Goal: Communication & Community: Answer question/provide support

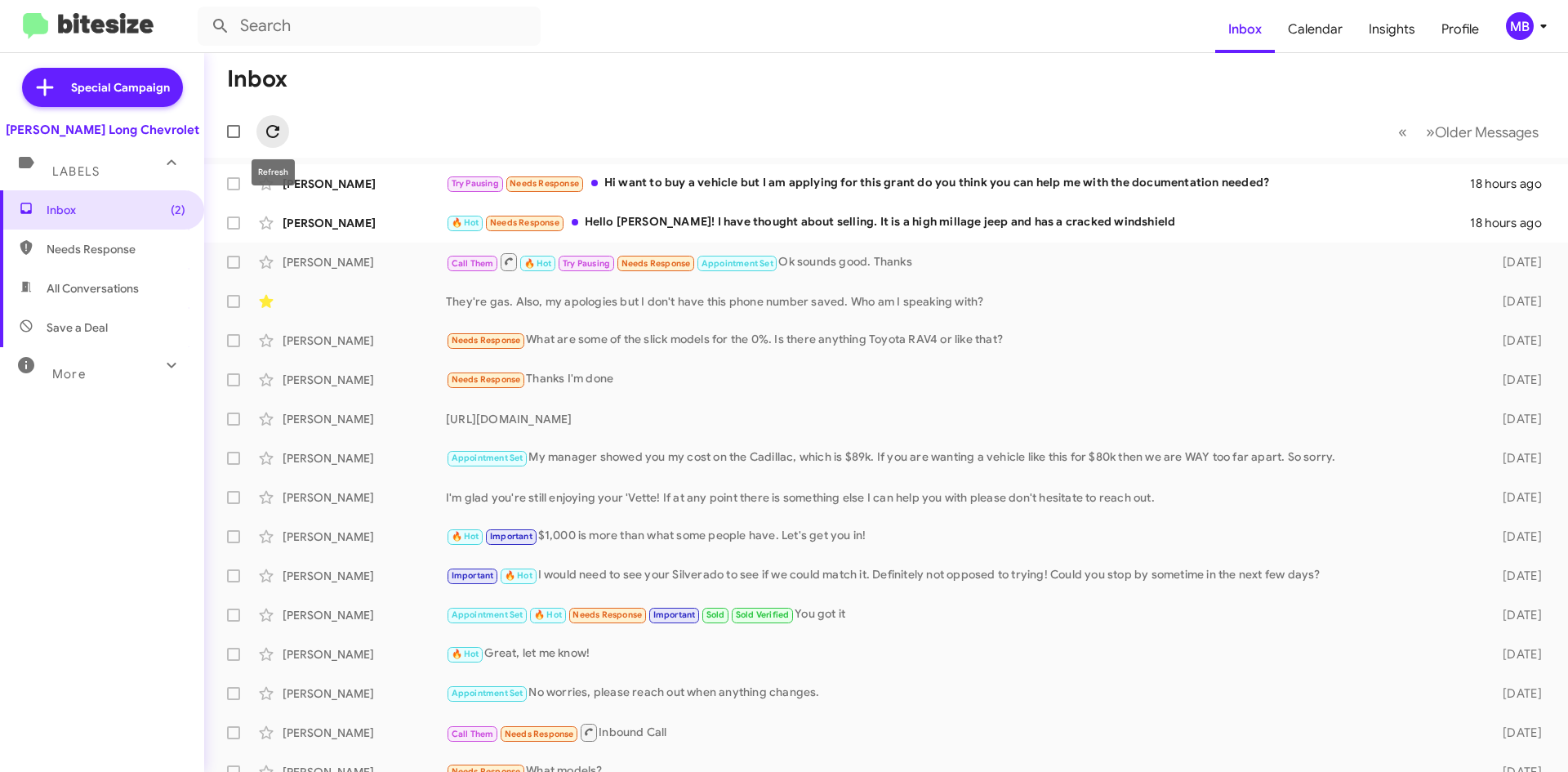
click at [269, 120] on button at bounding box center [272, 131] width 32 height 32
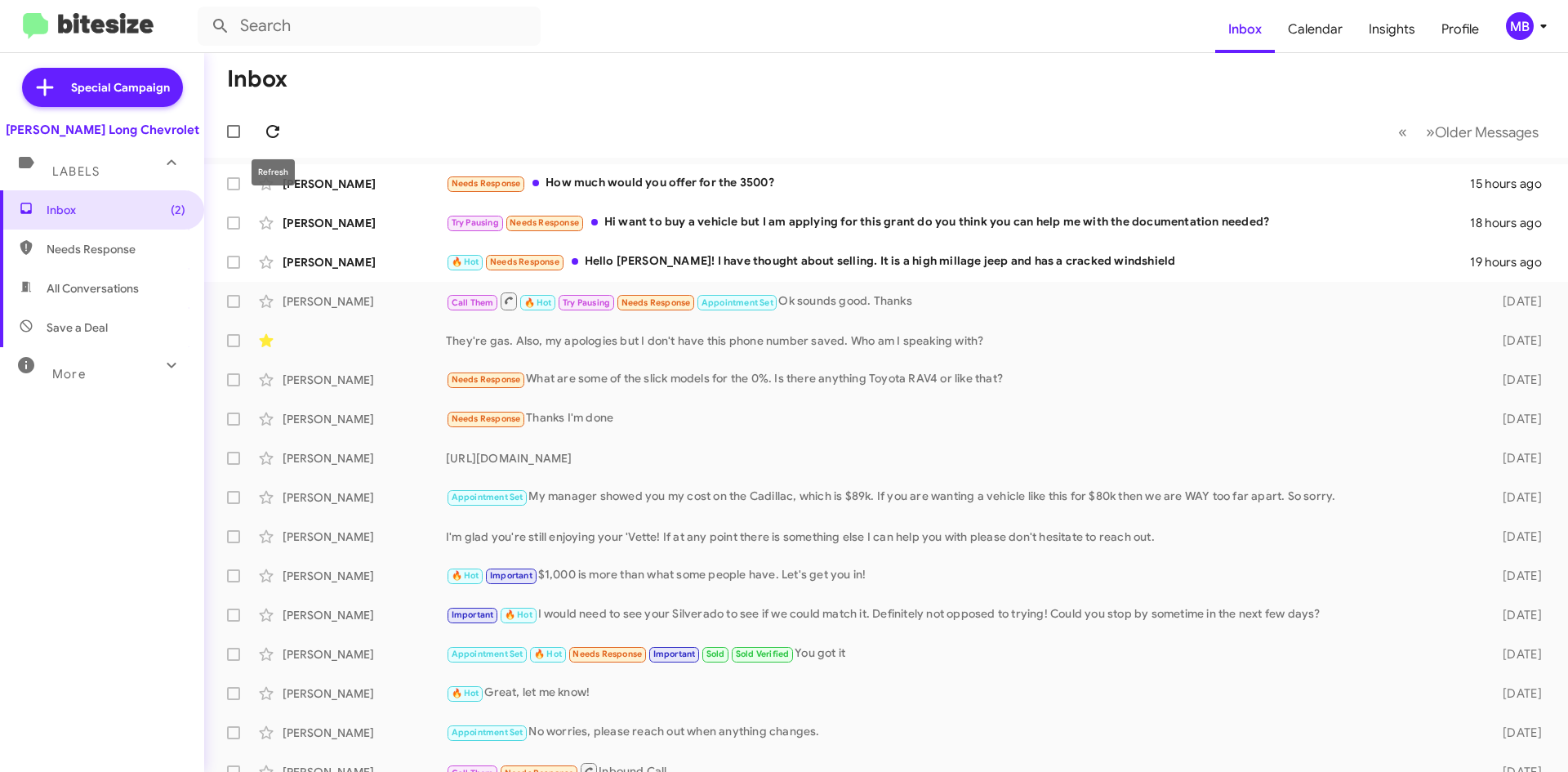
click at [282, 118] on button at bounding box center [272, 131] width 32 height 32
click at [283, 135] on span at bounding box center [272, 131] width 32 height 20
click at [278, 119] on button at bounding box center [272, 131] width 32 height 32
click at [797, 251] on div "[PERSON_NAME] 🔥 Hot Needs Response Hello [PERSON_NAME]! I have thought about se…" at bounding box center [886, 262] width 1337 height 32
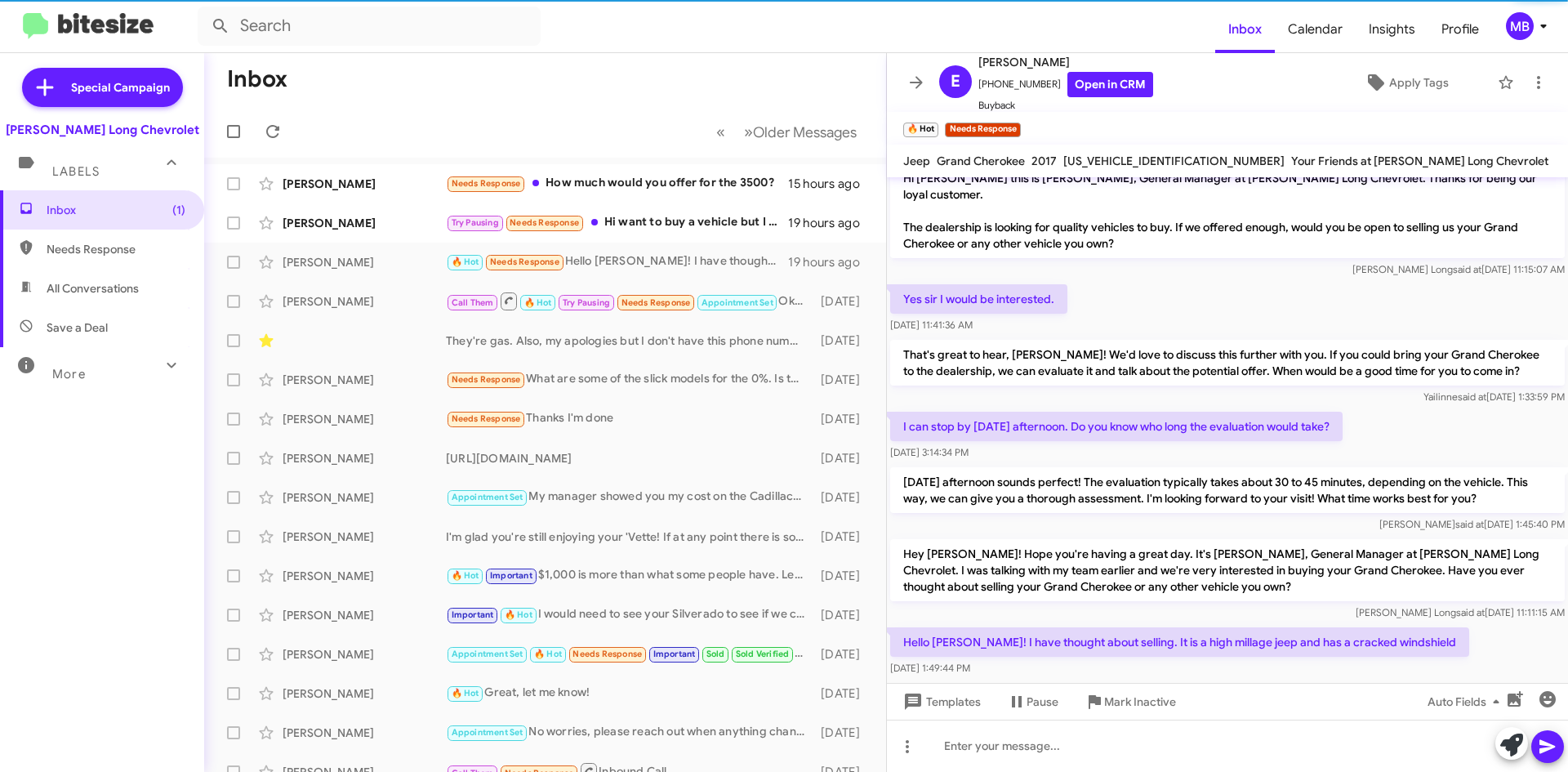
scroll to position [27, 0]
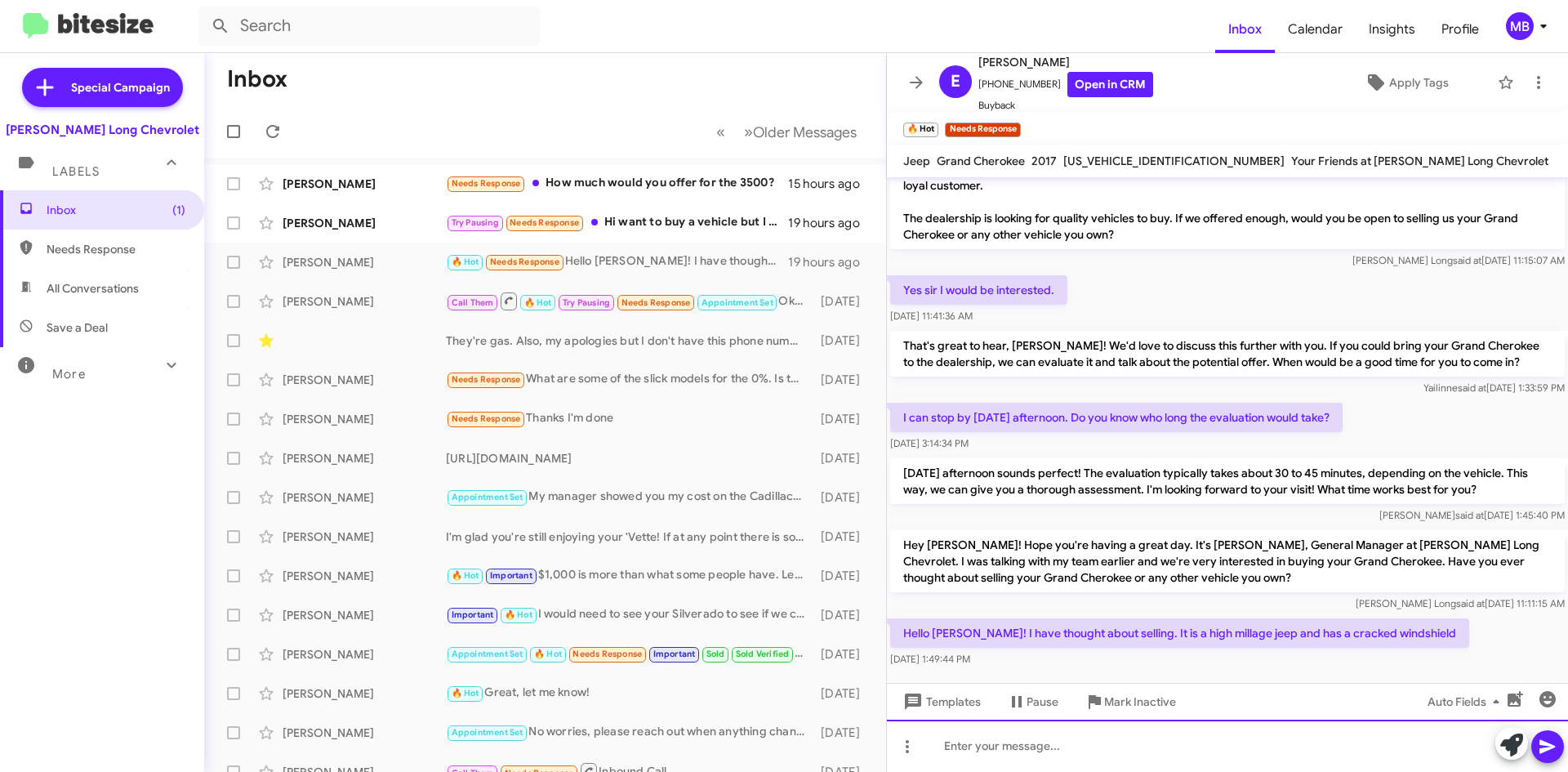
click at [1220, 736] on div at bounding box center [1227, 745] width 681 height 52
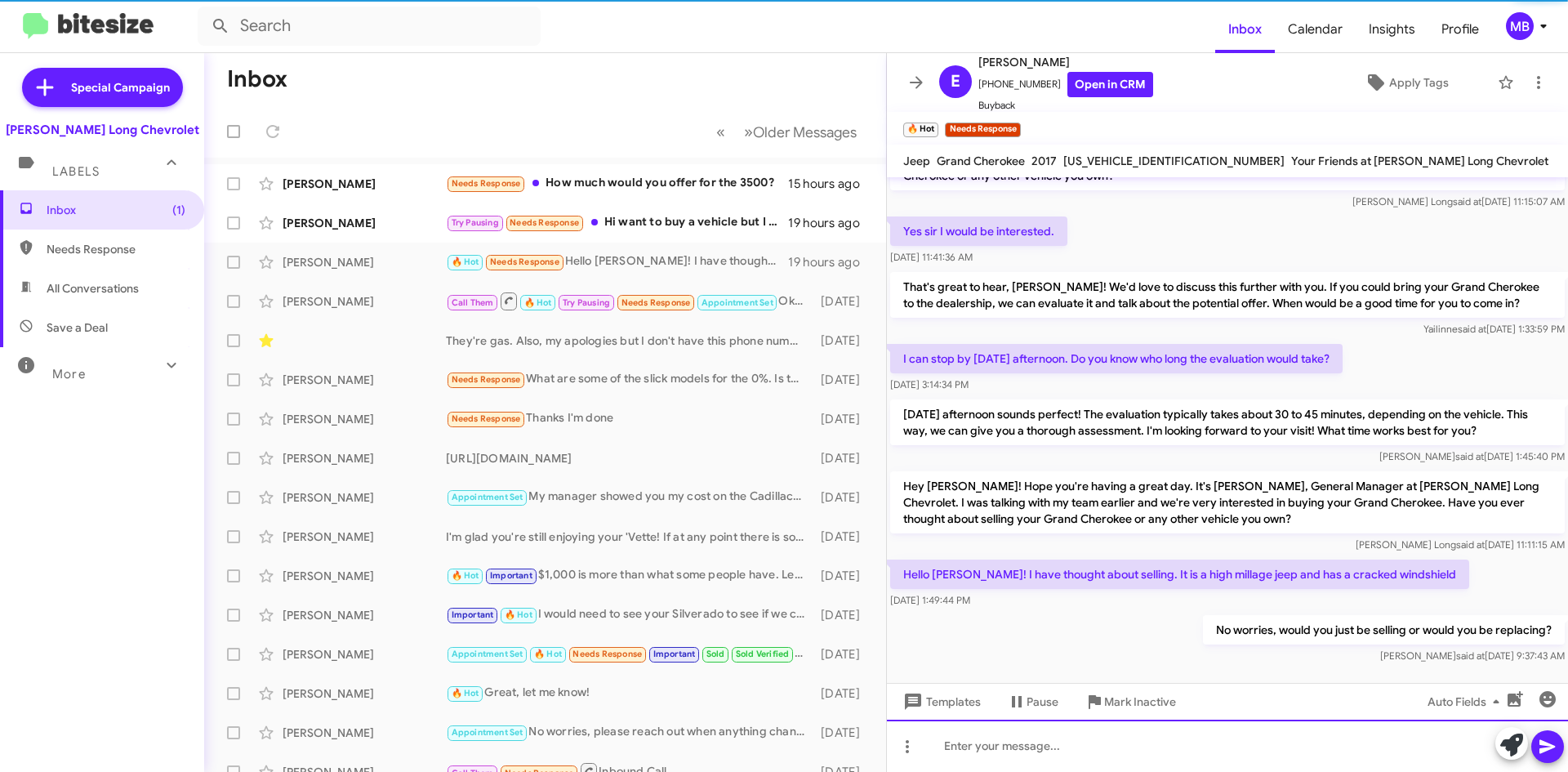
scroll to position [85, 0]
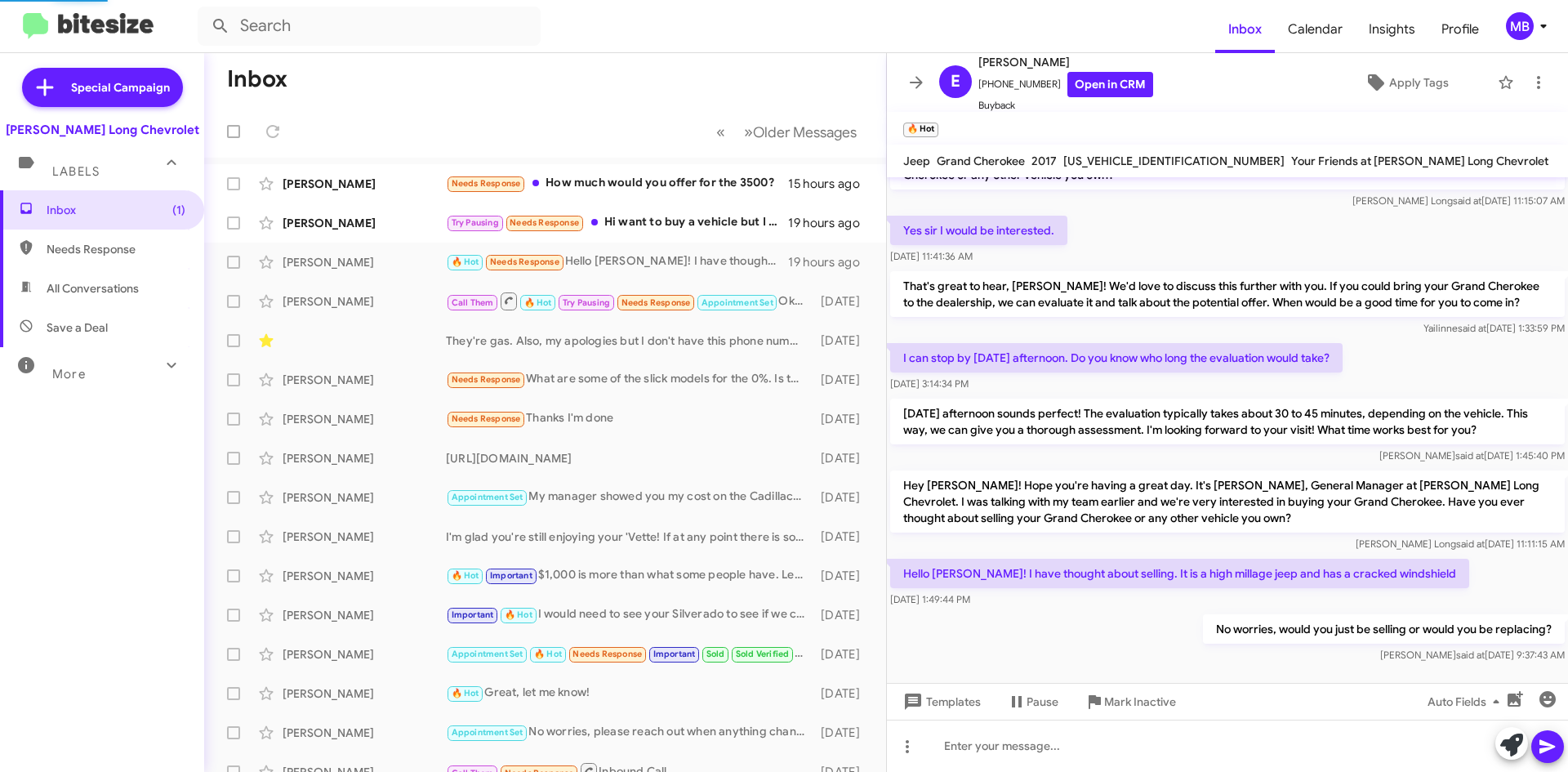
click at [79, 254] on span "Needs Response" at bounding box center [116, 249] width 139 height 16
type input "in:needs-response"
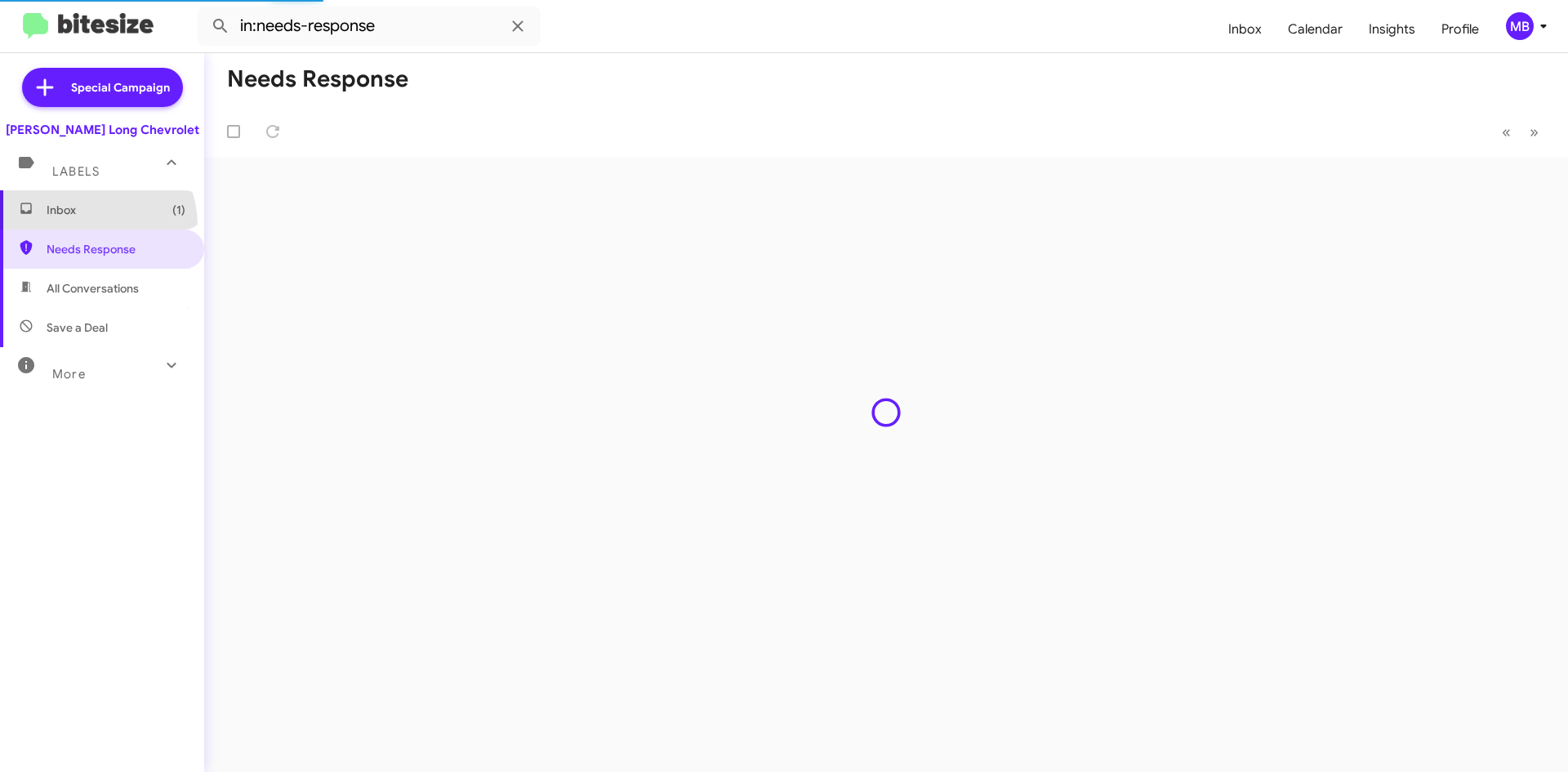
click at [86, 225] on span "Inbox (1)" at bounding box center [102, 209] width 204 height 39
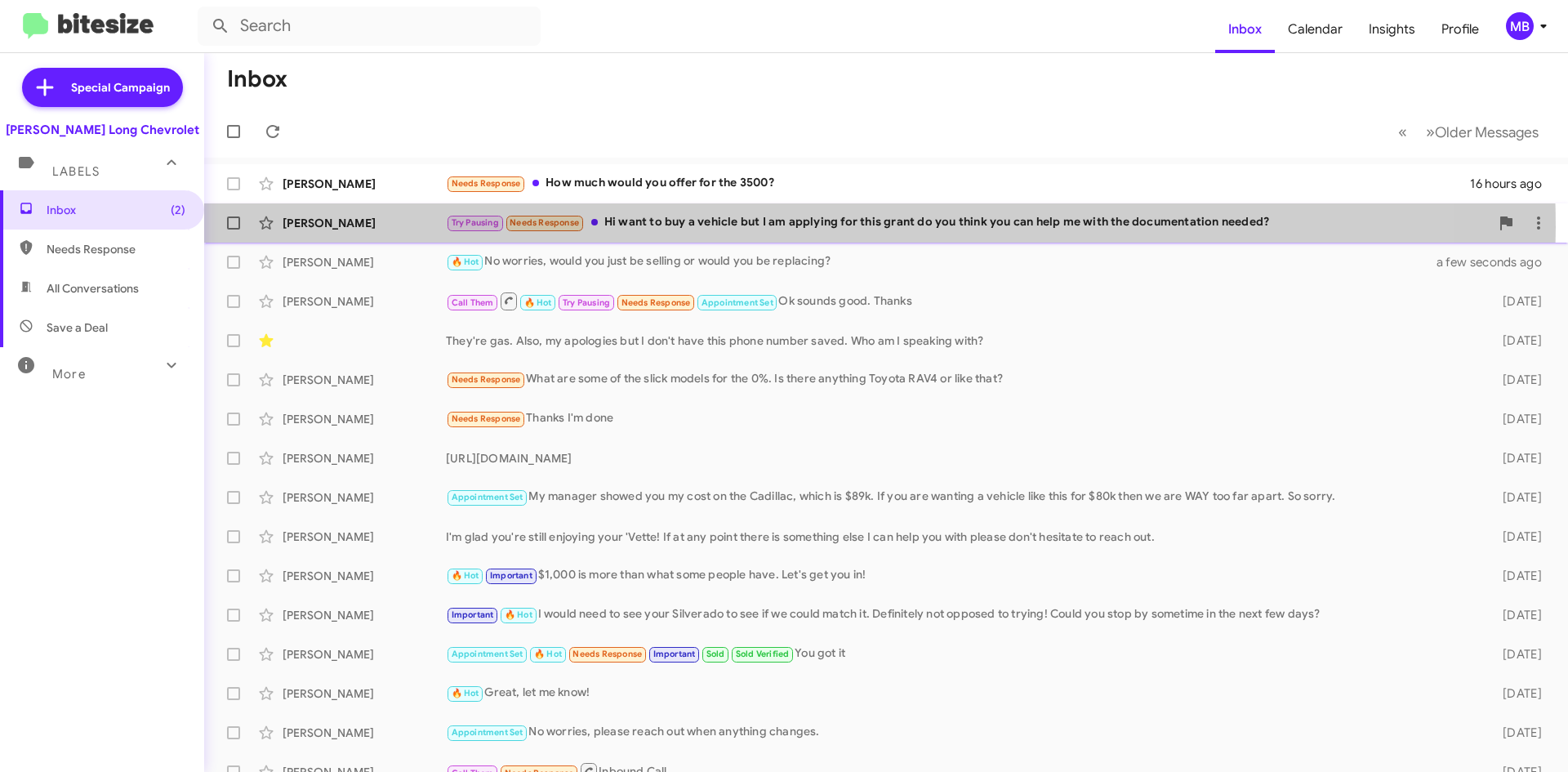
click at [778, 227] on div "Try Pausing Needs Response Hi want to buy a vehicle but I am applying for this …" at bounding box center [968, 223] width 1044 height 19
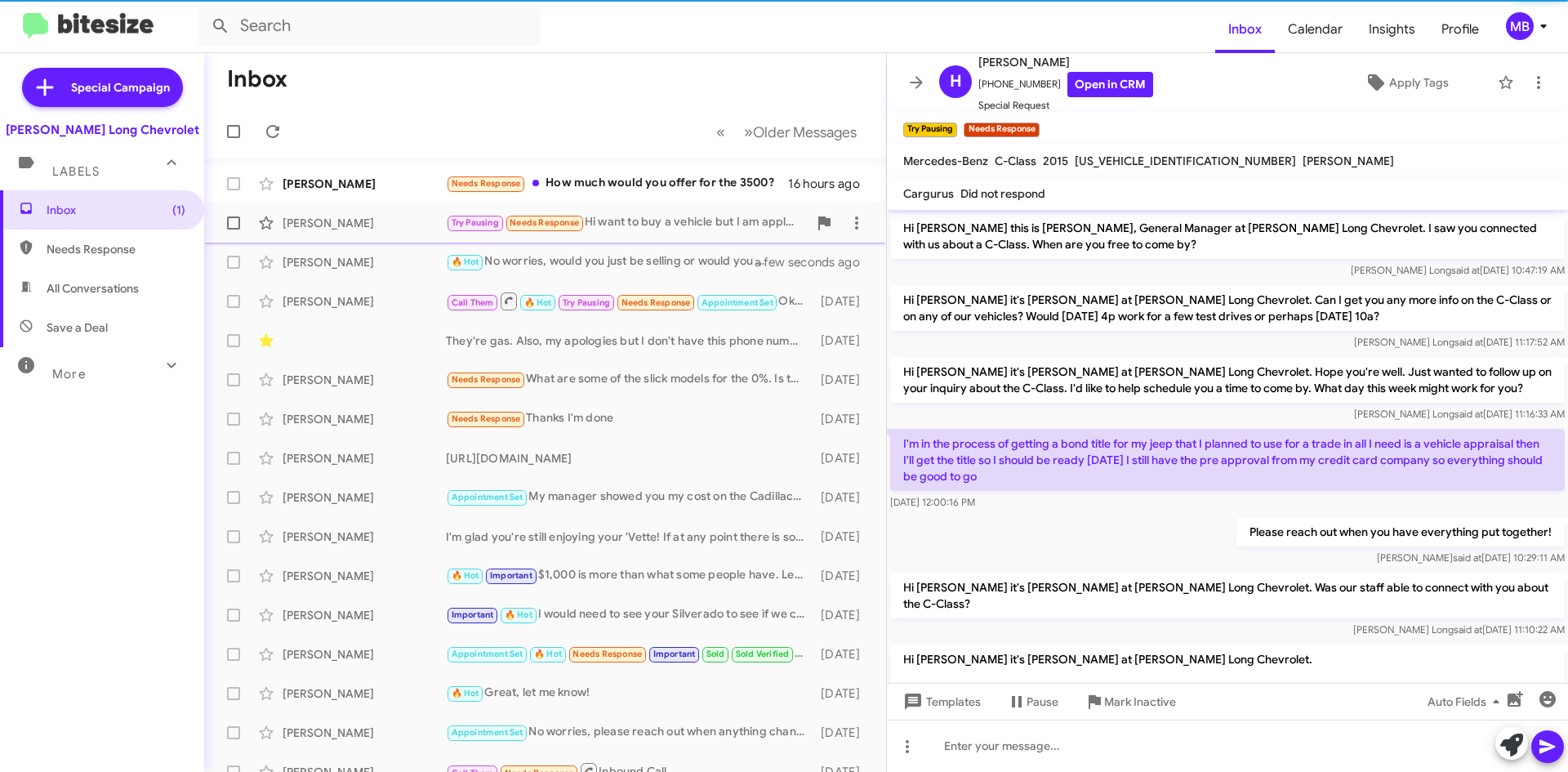
scroll to position [167, 0]
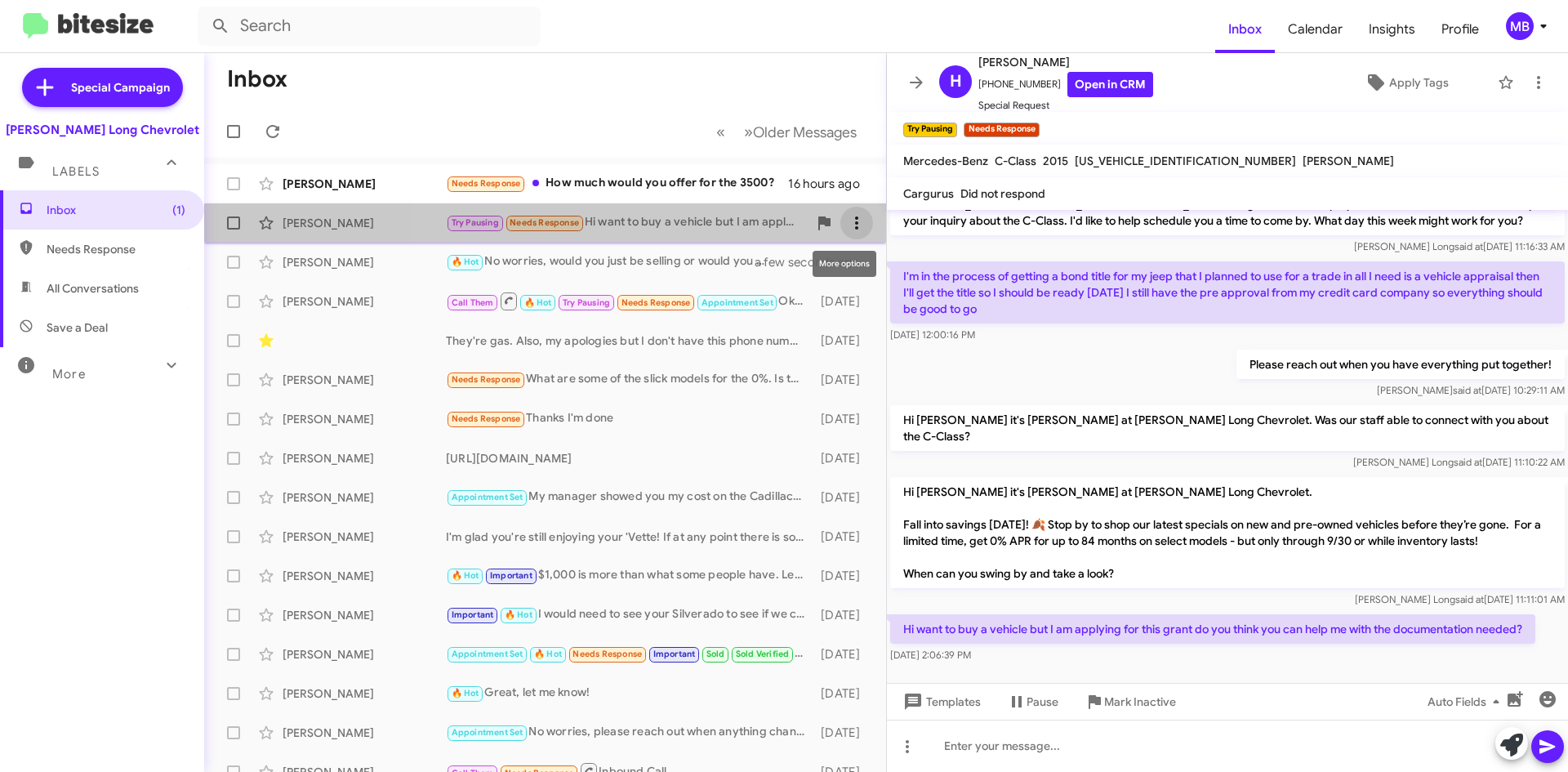
click at [855, 230] on span at bounding box center [856, 223] width 32 height 20
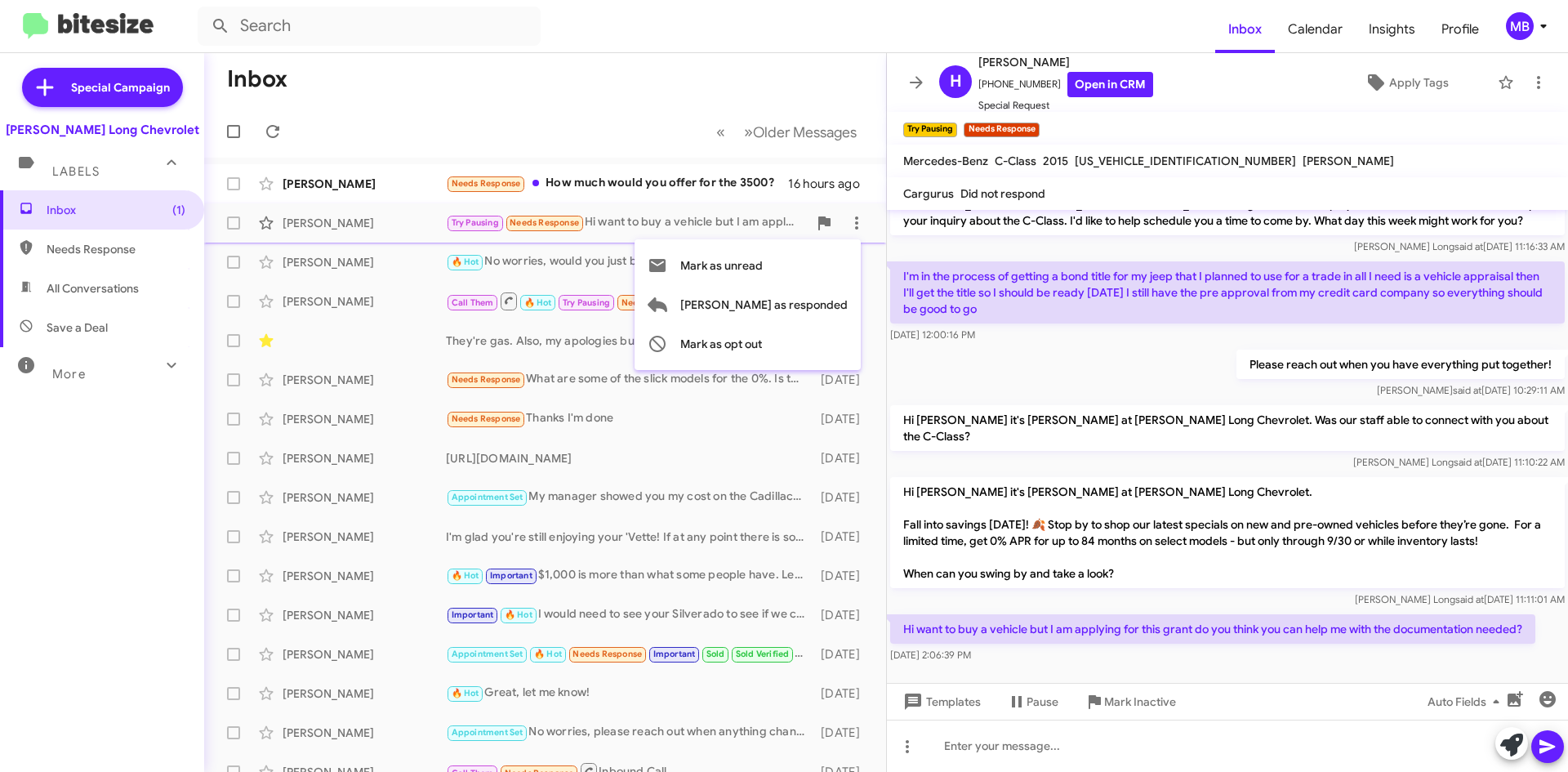
click at [1111, 707] on div at bounding box center [784, 386] width 1568 height 772
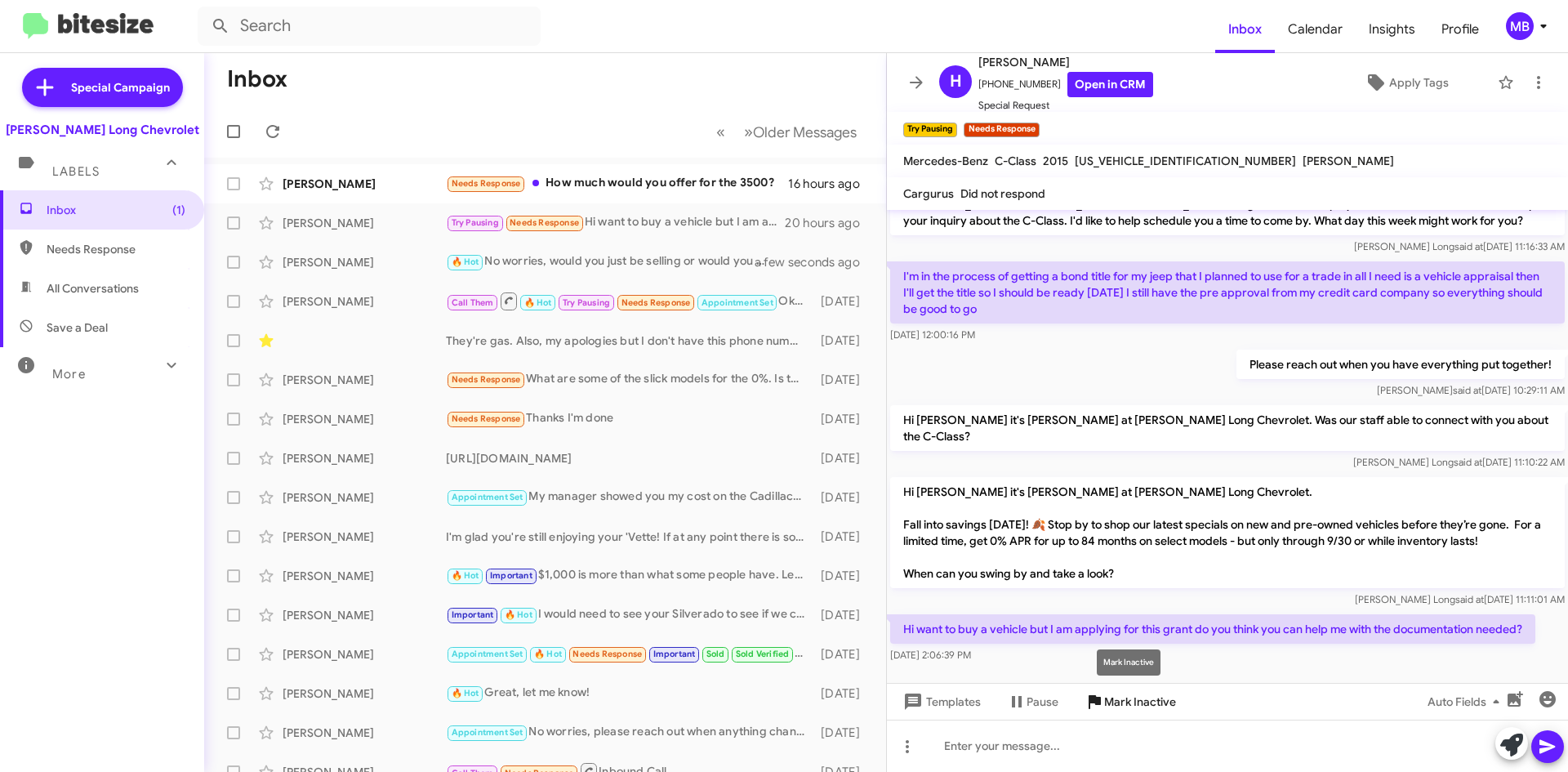
click at [1114, 705] on span "Mark Inactive" at bounding box center [1140, 702] width 72 height 29
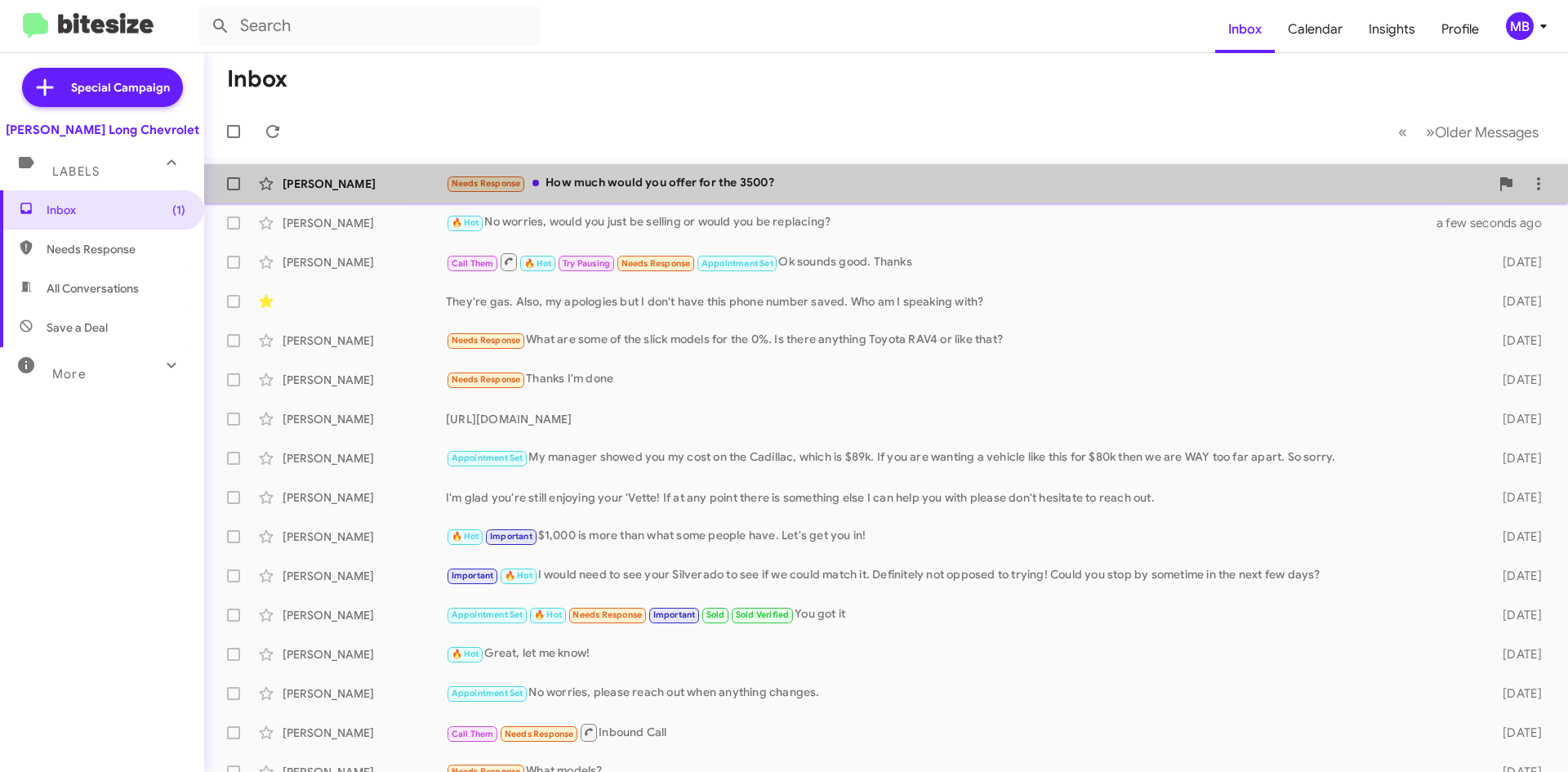
click at [922, 179] on div "Needs Response How much would you offer for the 3500?" at bounding box center [968, 183] width 1044 height 19
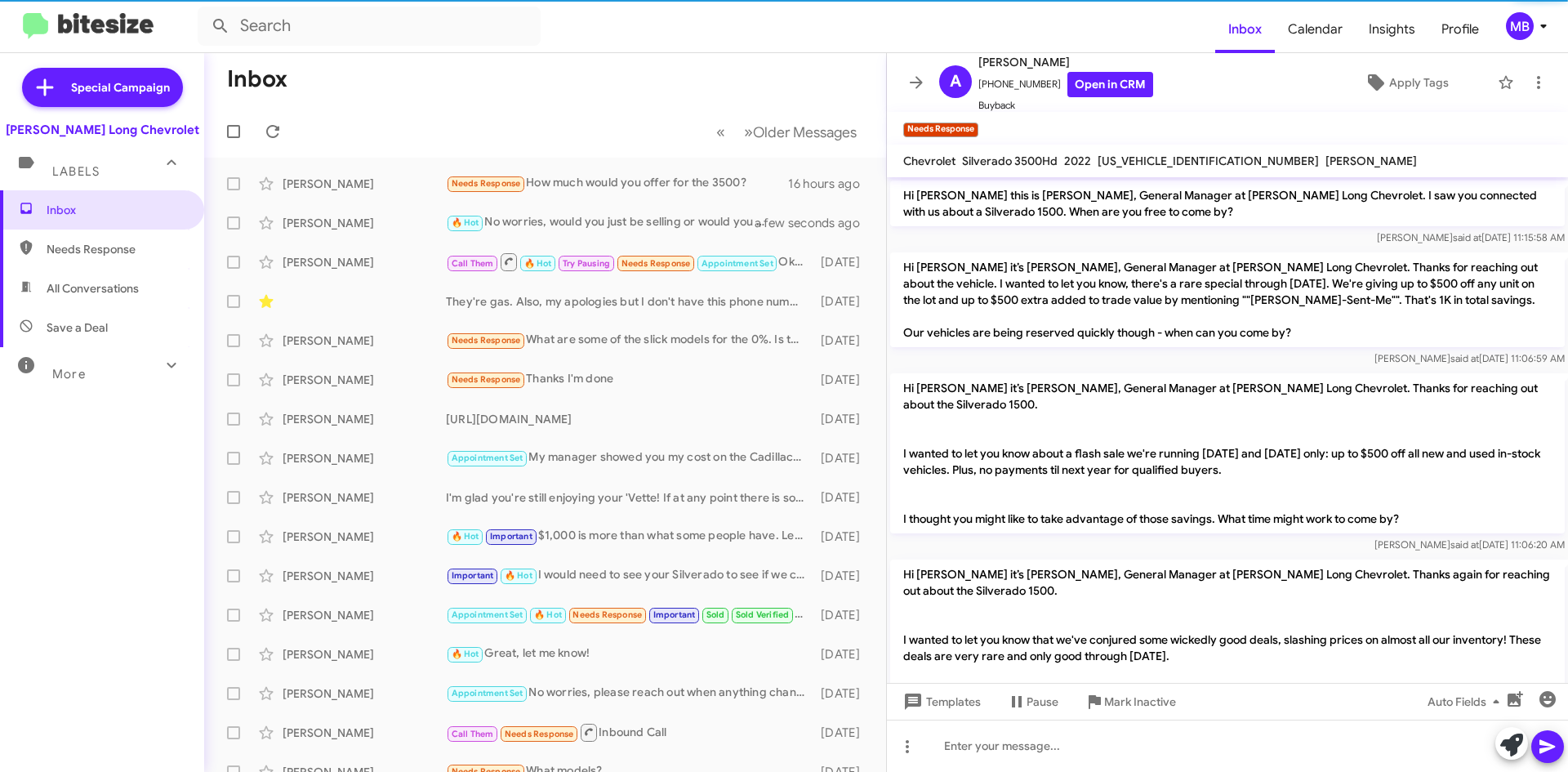
scroll to position [1200, 0]
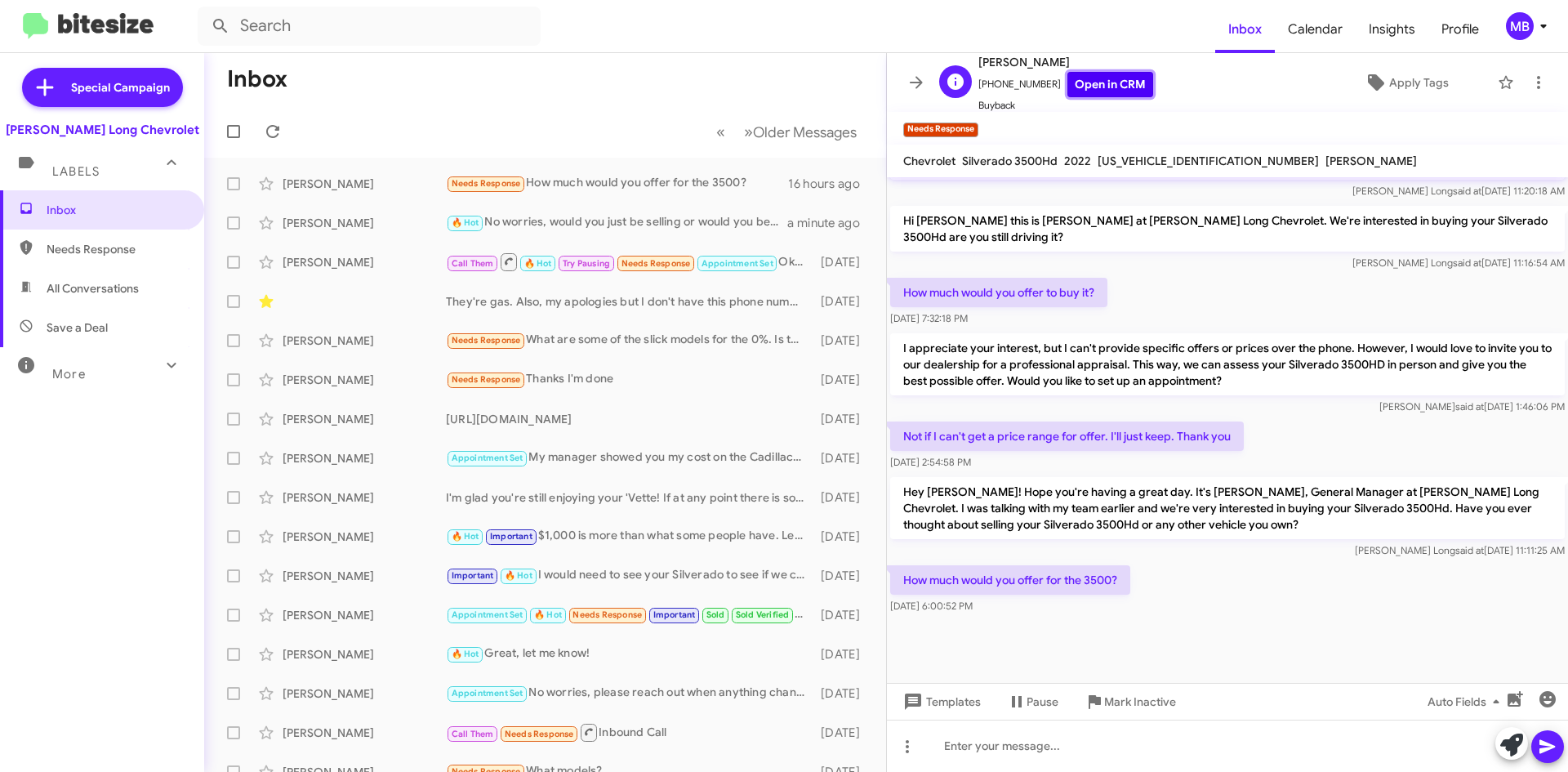
click at [1117, 85] on link "Open in CRM" at bounding box center [1111, 85] width 85 height 26
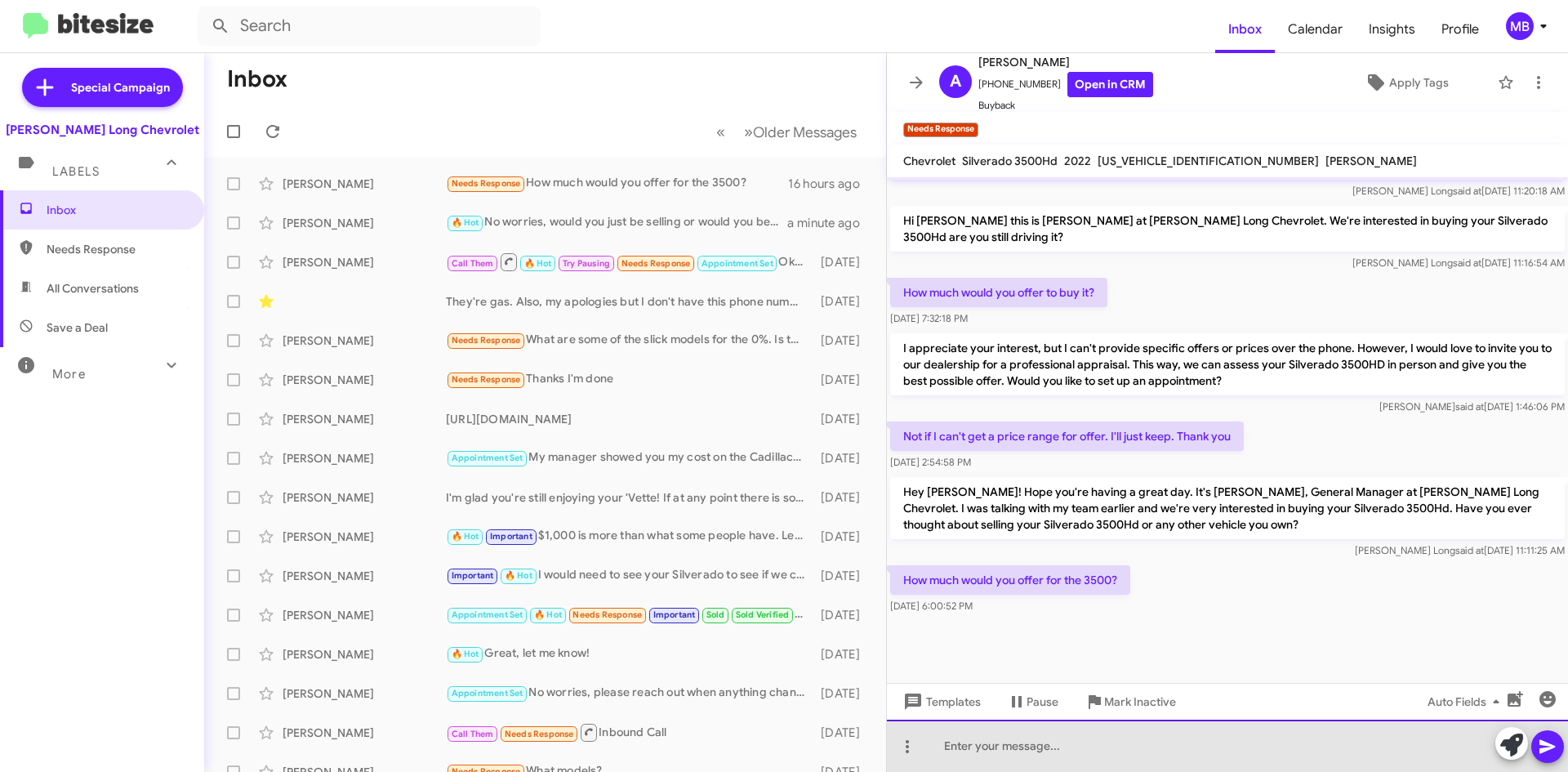
click at [1043, 733] on div at bounding box center [1227, 745] width 681 height 52
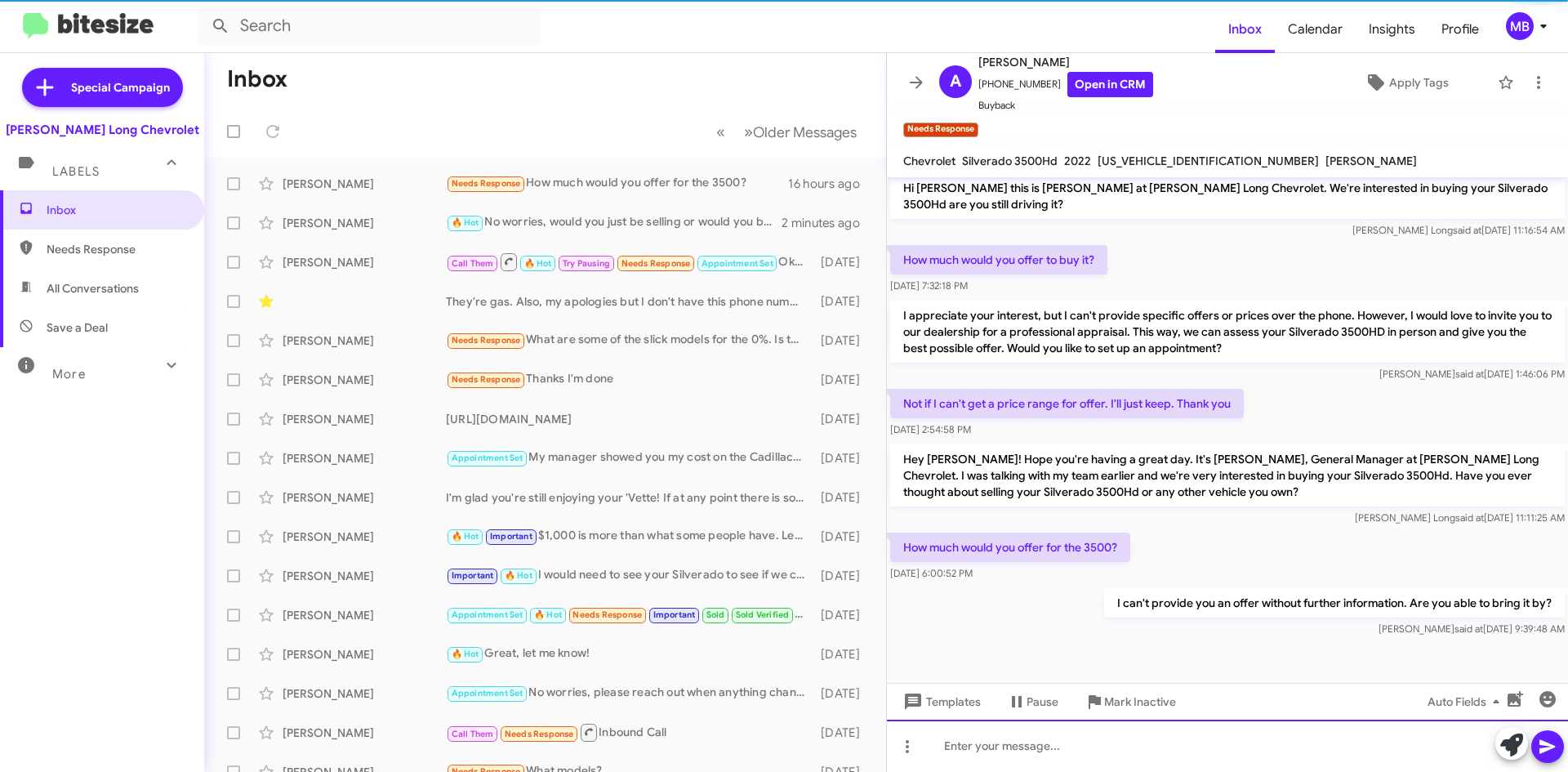
scroll to position [0, 0]
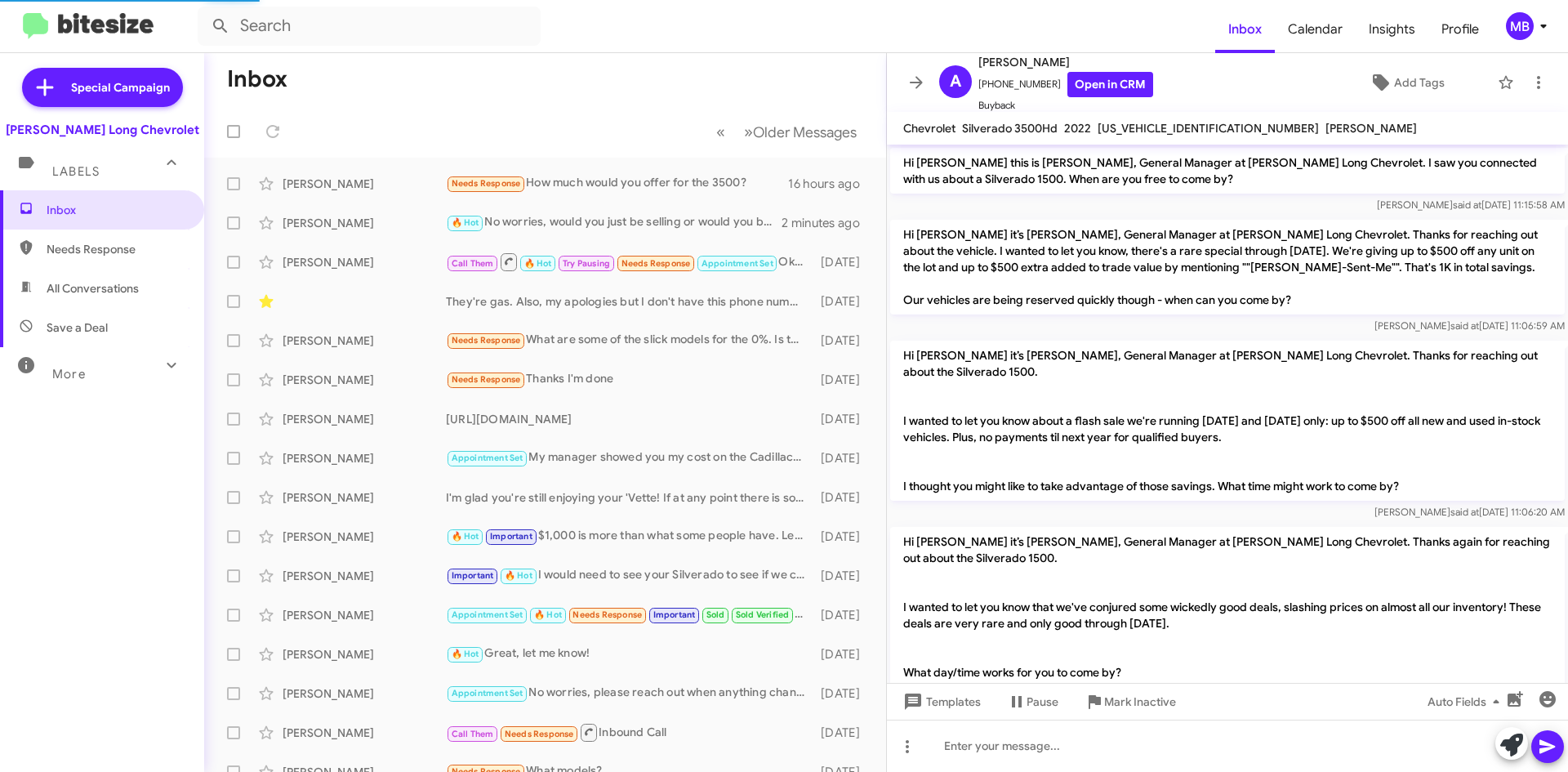
click at [105, 261] on span "Needs Response" at bounding box center [102, 249] width 204 height 39
type input "in:needs-response"
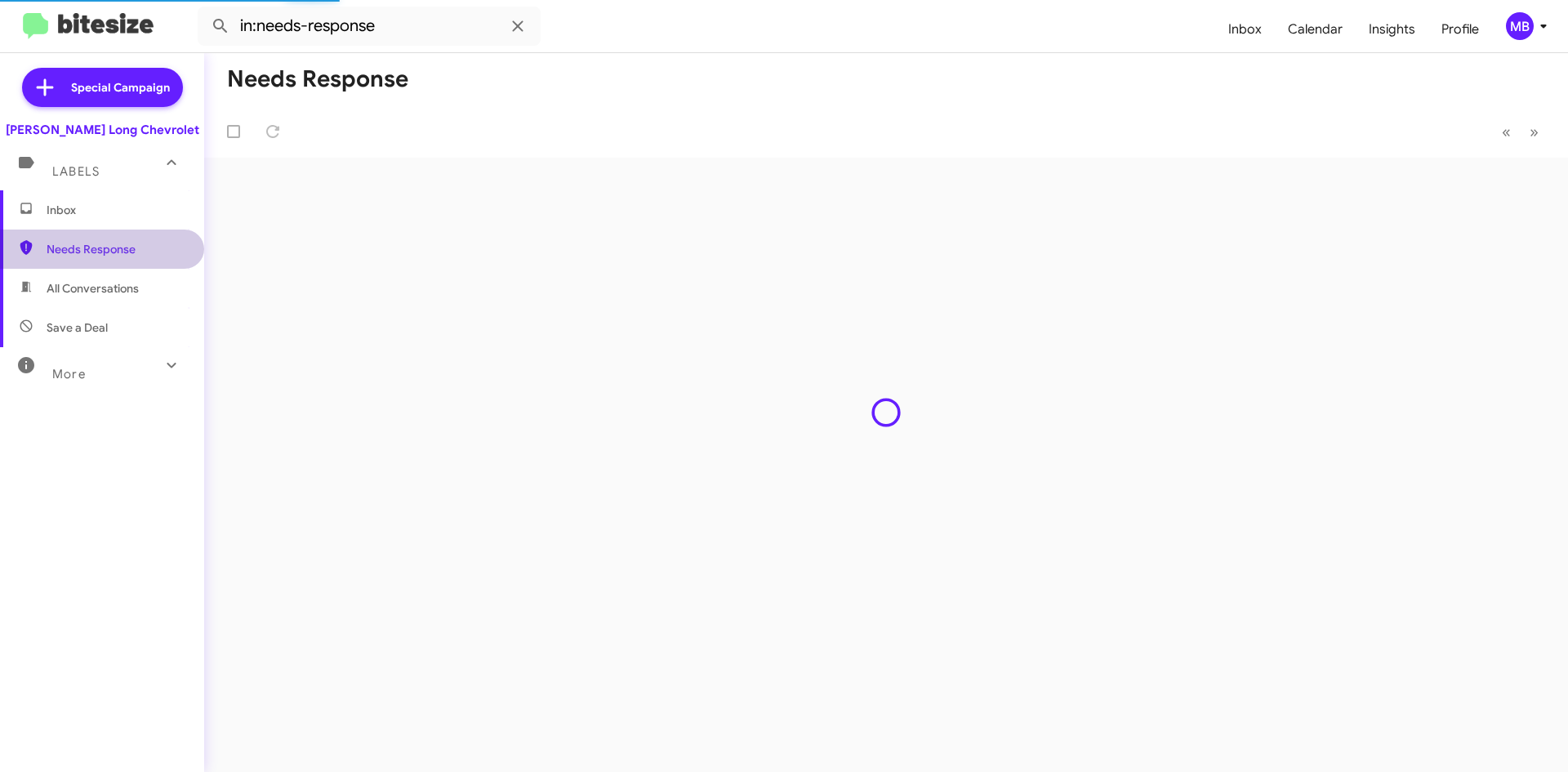
click at [124, 215] on span "Inbox" at bounding box center [116, 210] width 139 height 16
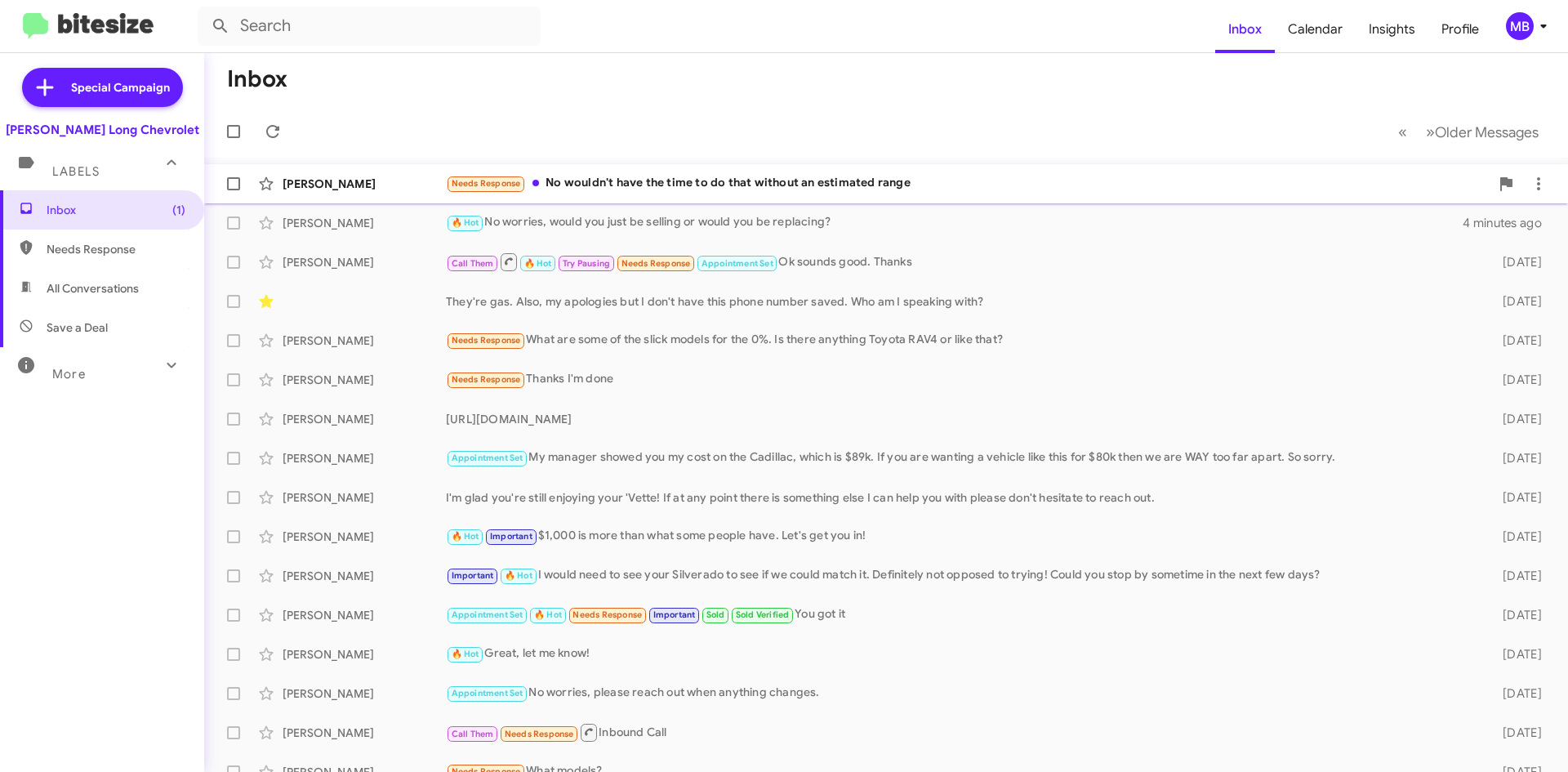
click at [747, 195] on div "[PERSON_NAME] Needs Response No wouldn't have the time to do that without an es…" at bounding box center [886, 183] width 1337 height 32
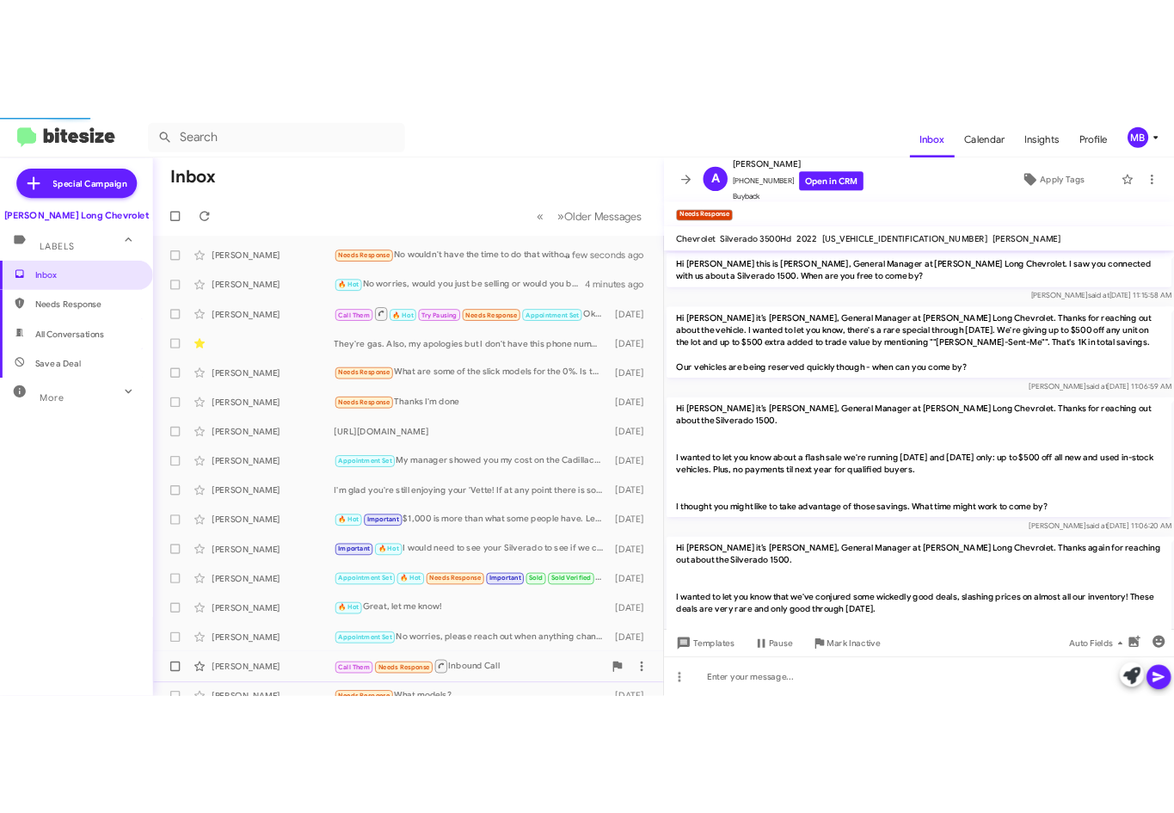
scroll to position [1355, 0]
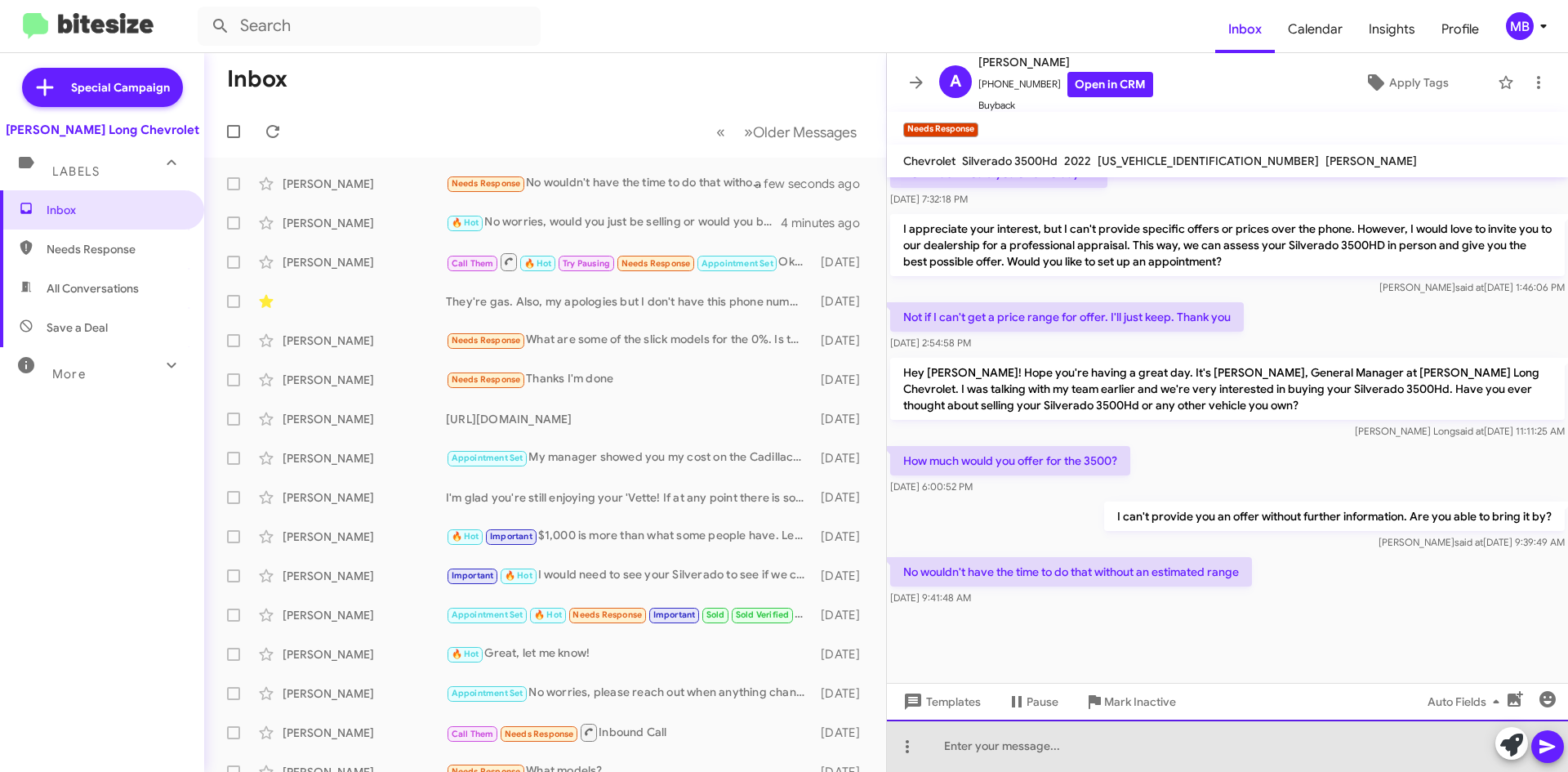
click at [986, 752] on div at bounding box center [1227, 745] width 681 height 52
click at [1479, 746] on div "If you want an estimated range you can send photos of interior, exterior & tire…" at bounding box center [1227, 745] width 681 height 52
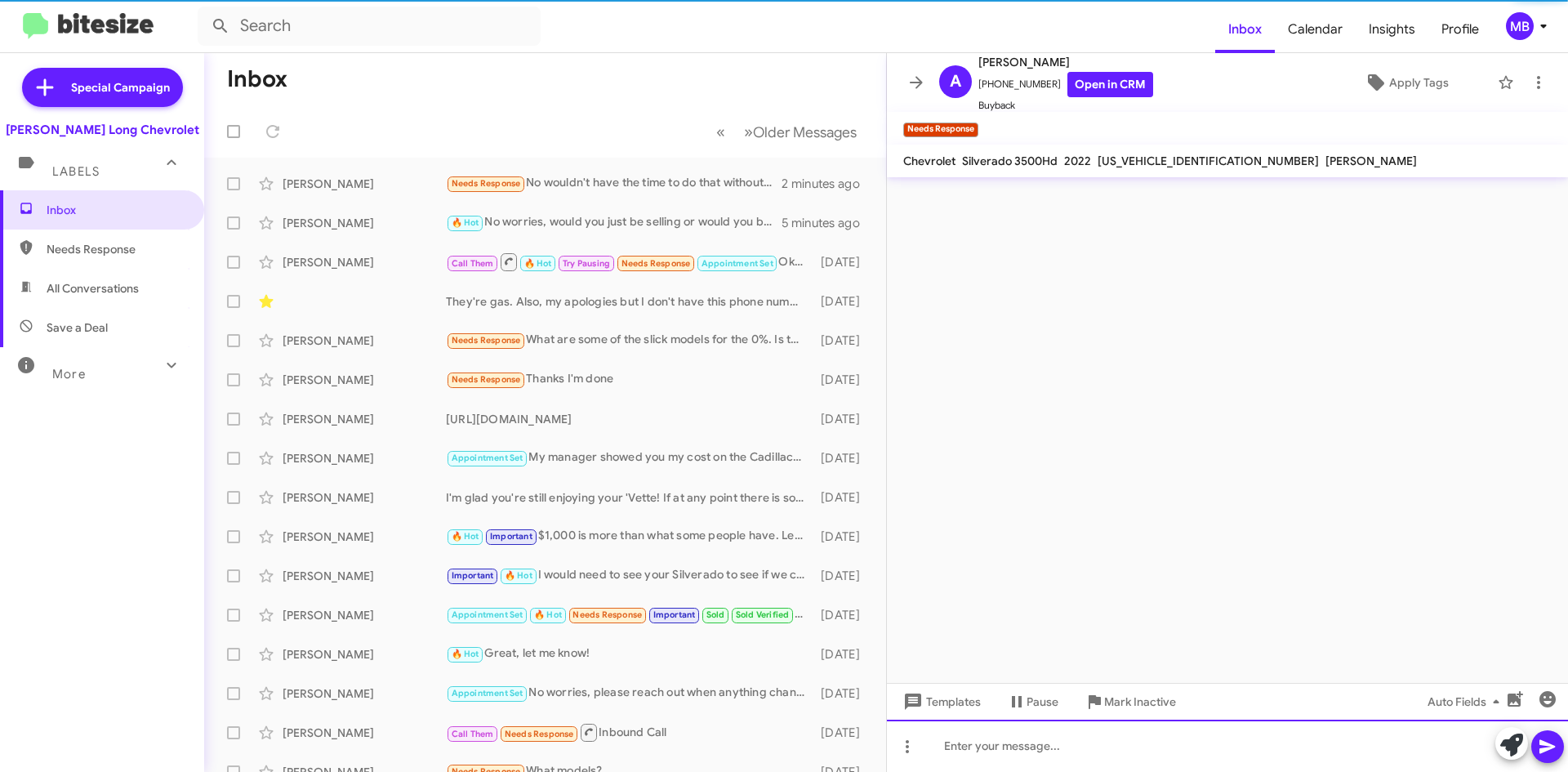
scroll to position [0, 0]
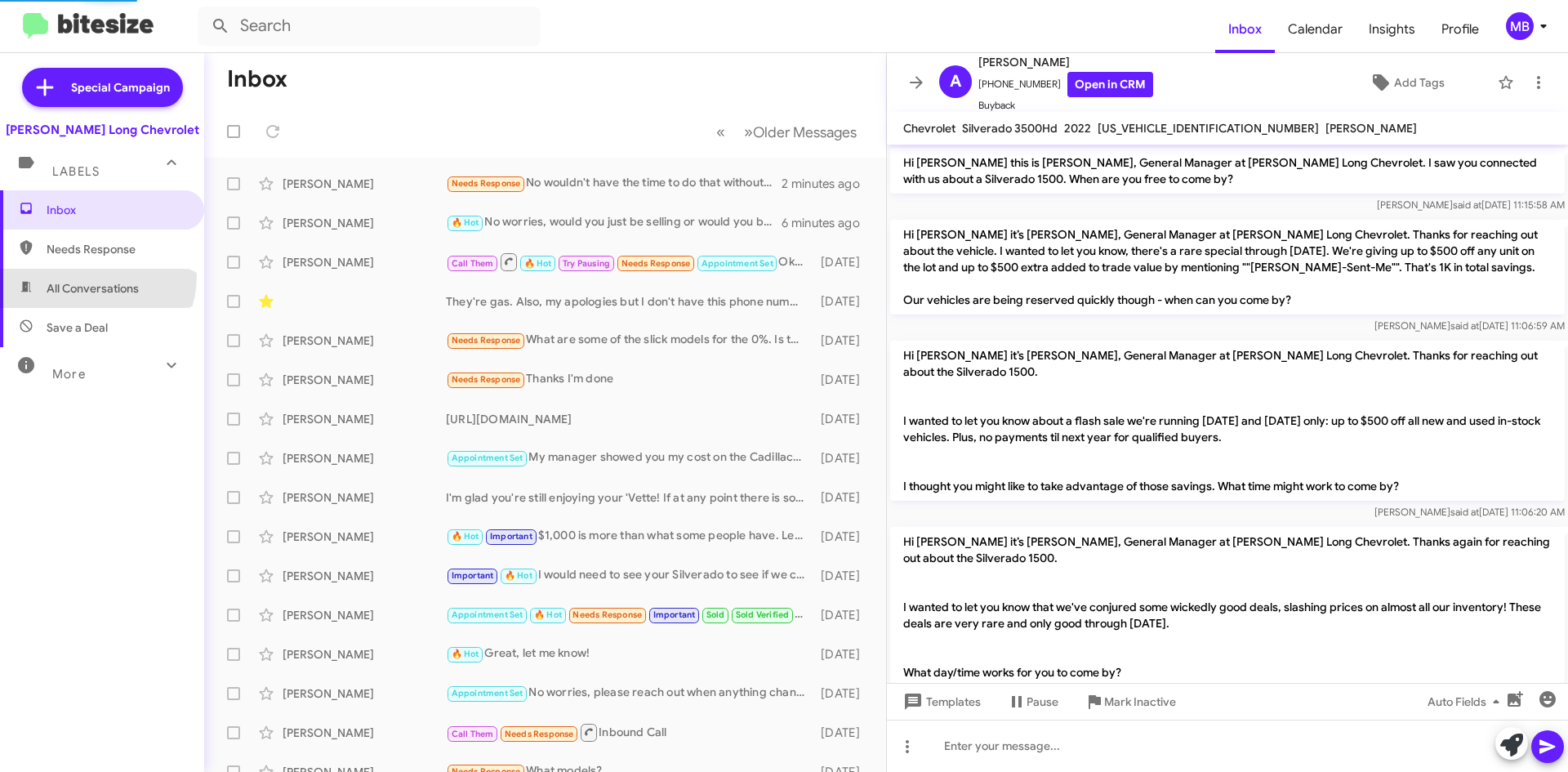
click at [91, 276] on span "All Conversations" at bounding box center [102, 288] width 204 height 39
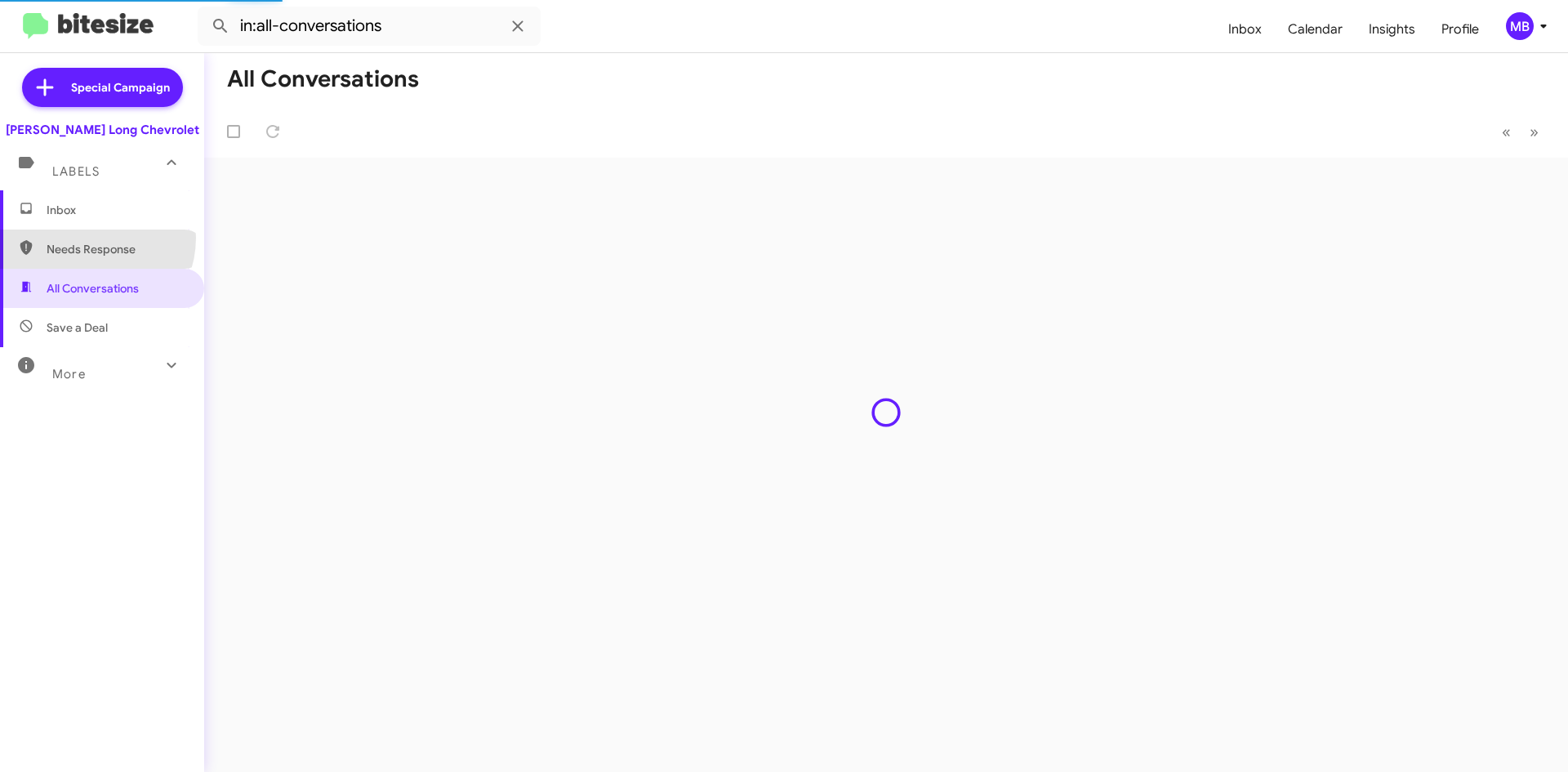
click at [85, 237] on span "Needs Response" at bounding box center [102, 249] width 204 height 39
type input "in:needs-response"
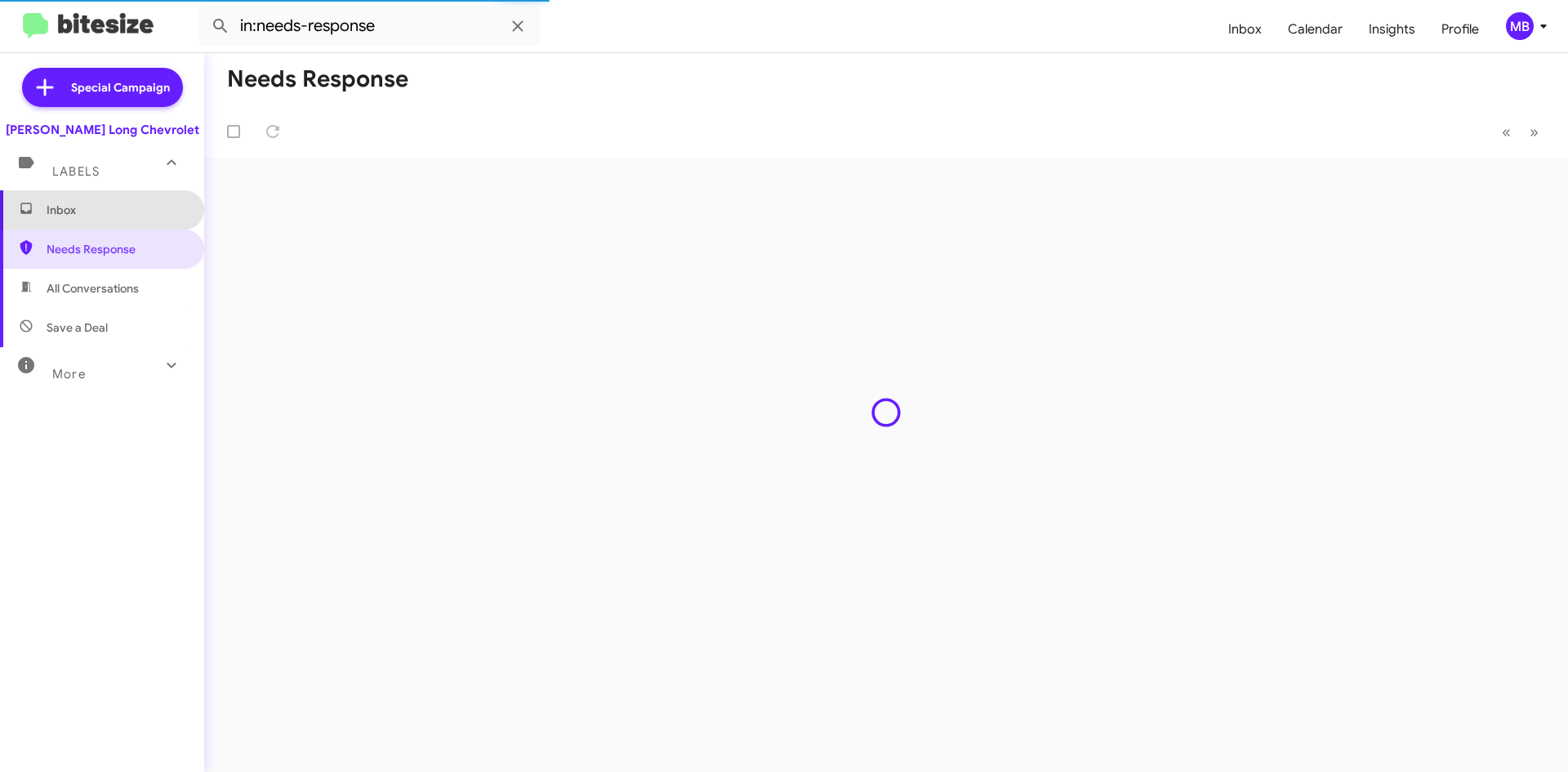
click at [106, 208] on span "Inbox" at bounding box center [116, 210] width 139 height 16
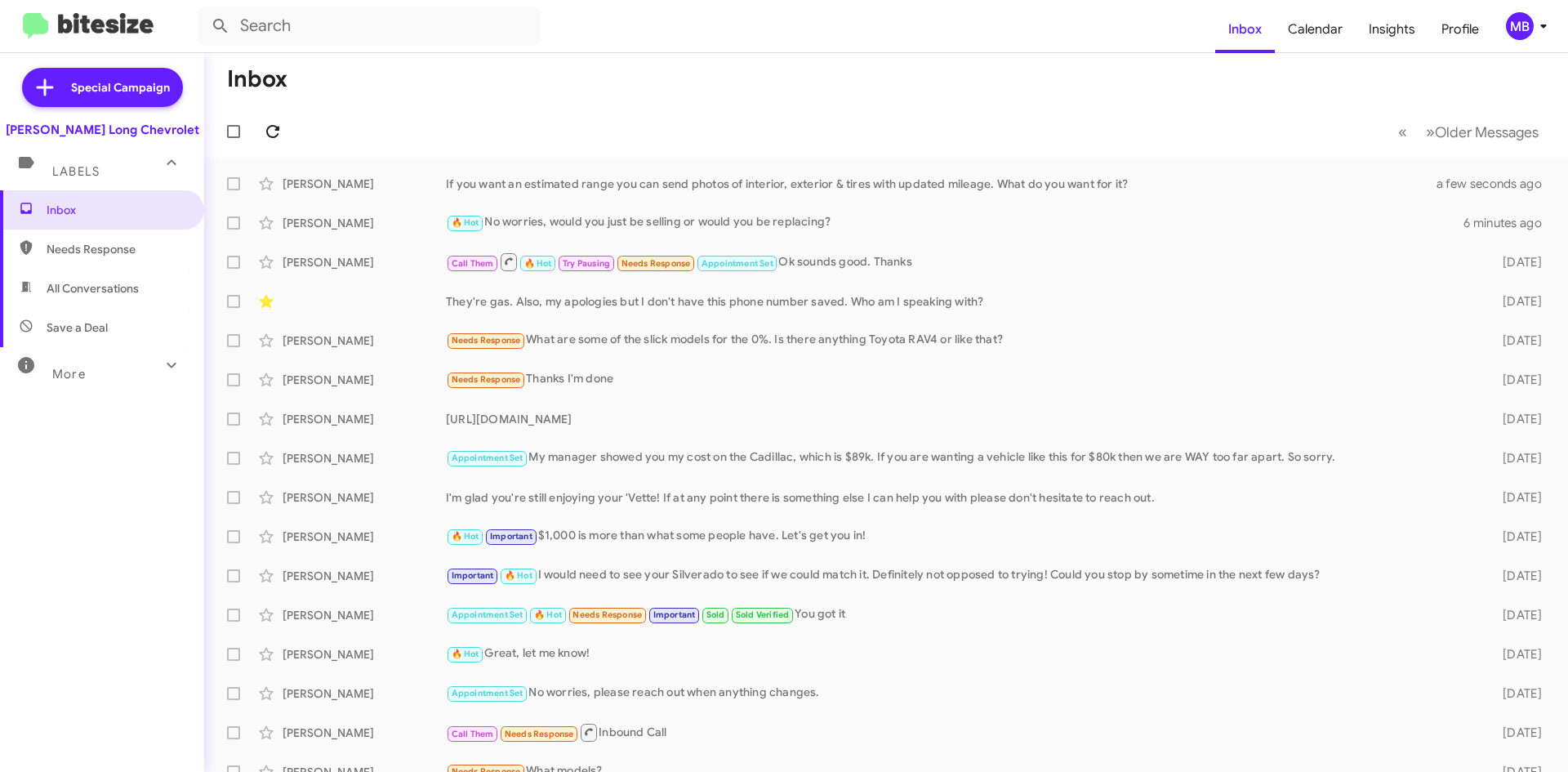
click at [278, 140] on icon at bounding box center [272, 131] width 20 height 20
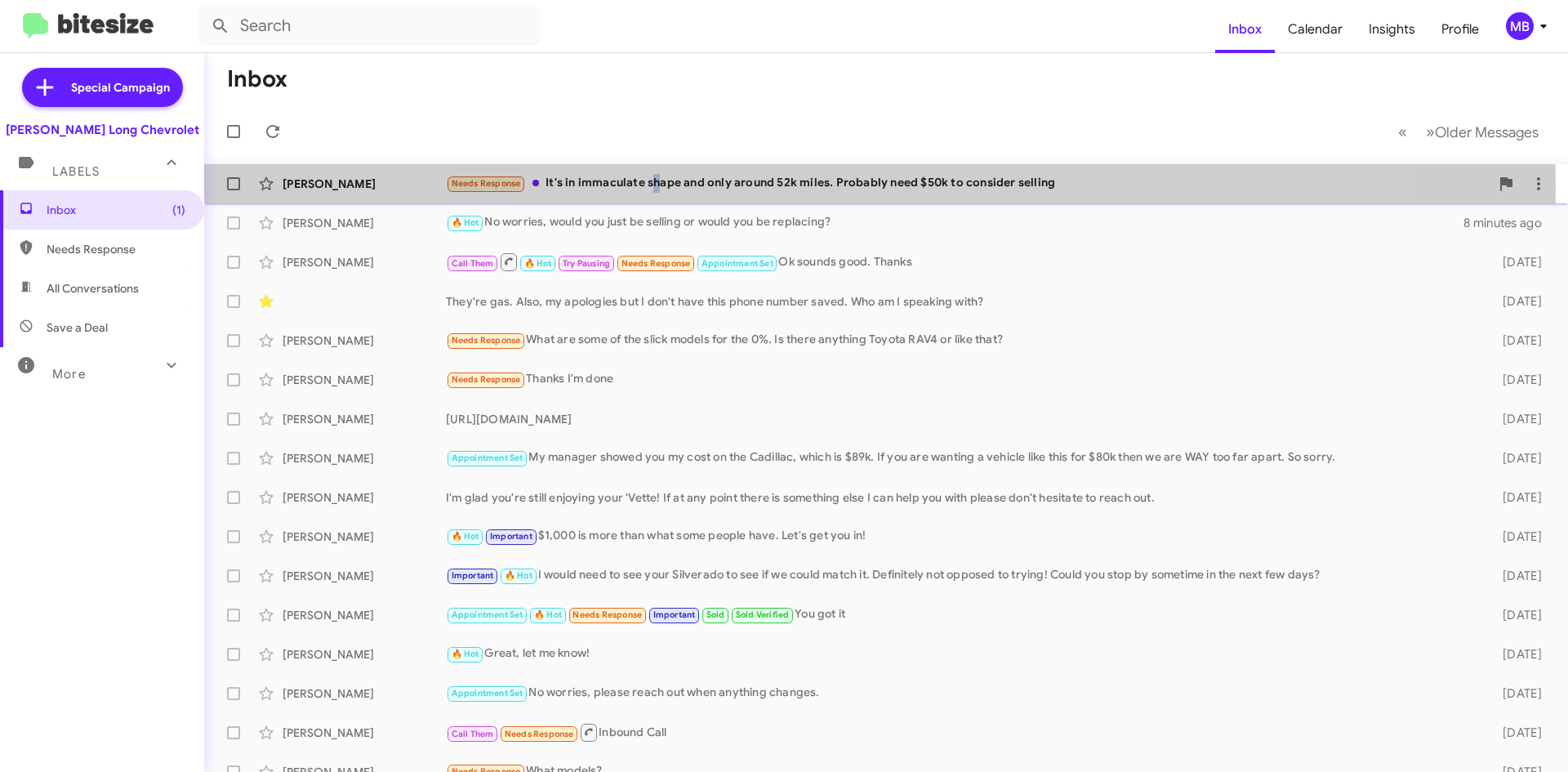
drag, startPoint x: 656, startPoint y: 188, endPoint x: 629, endPoint y: 180, distance: 28.2
click at [644, 189] on div "Needs Response It's in immaculate shape and only around 52k miles. Probably nee…" at bounding box center [968, 183] width 1044 height 19
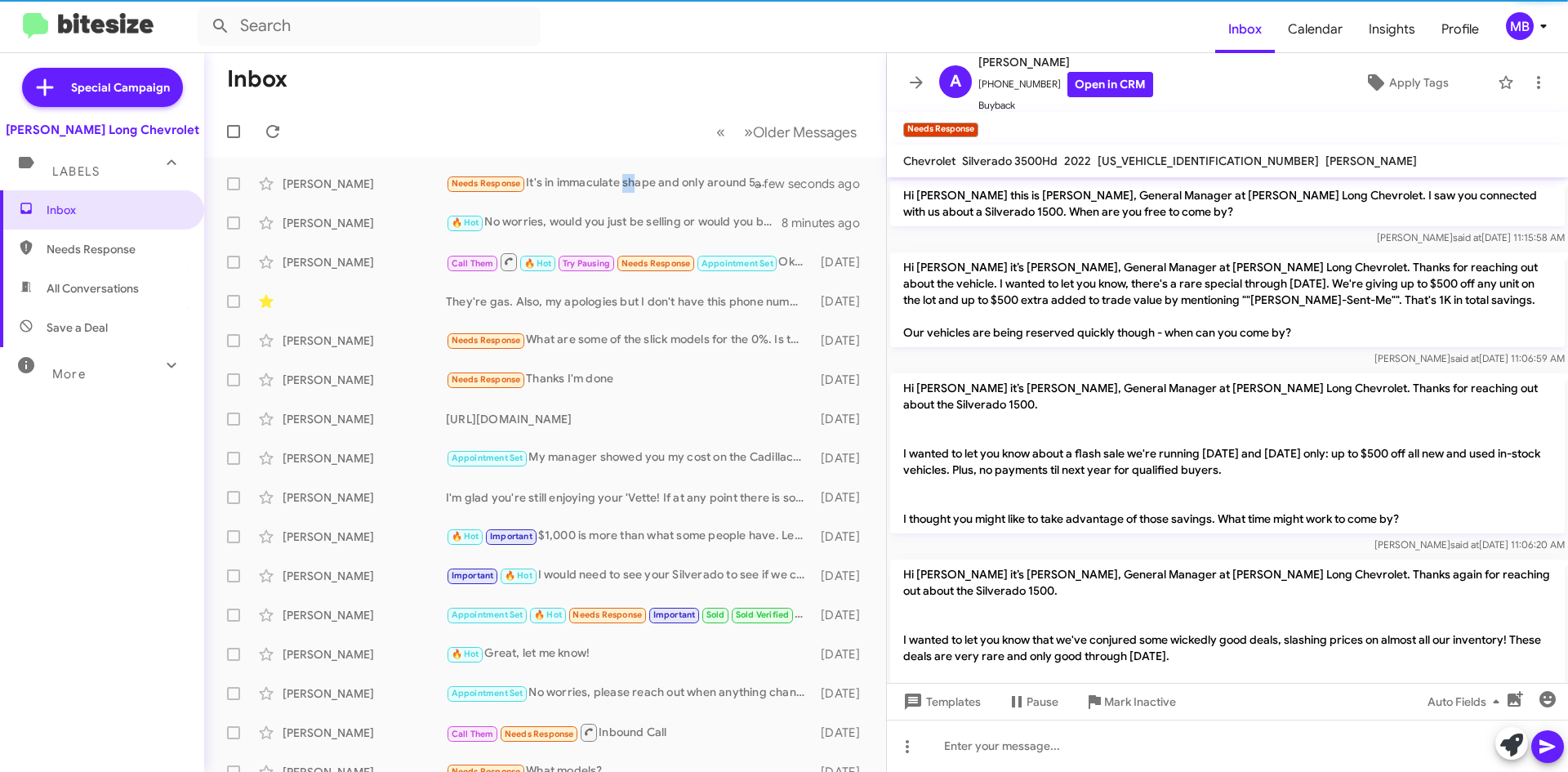
scroll to position [1455, 0]
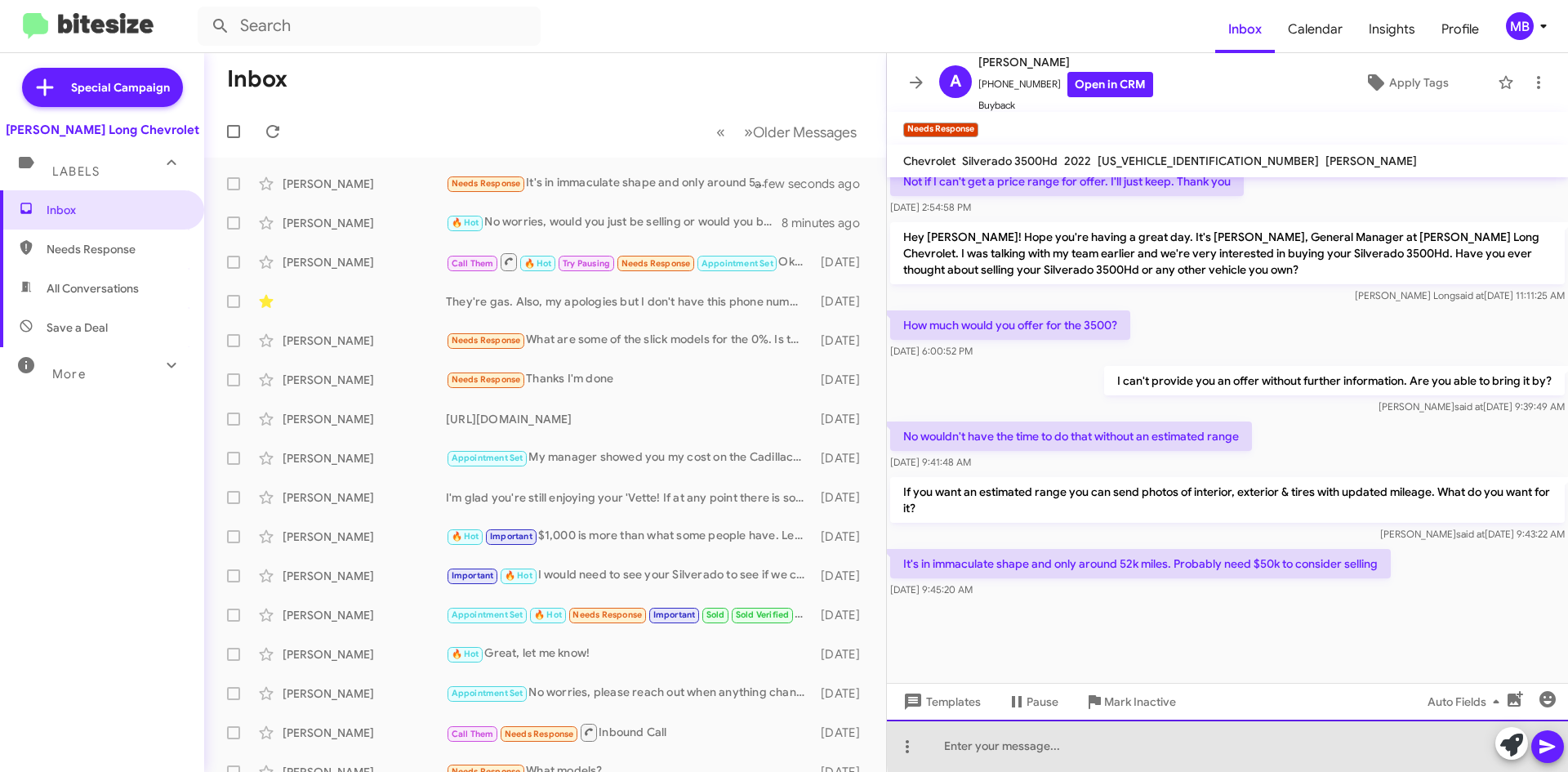
click at [1238, 743] on div at bounding box center [1227, 745] width 681 height 52
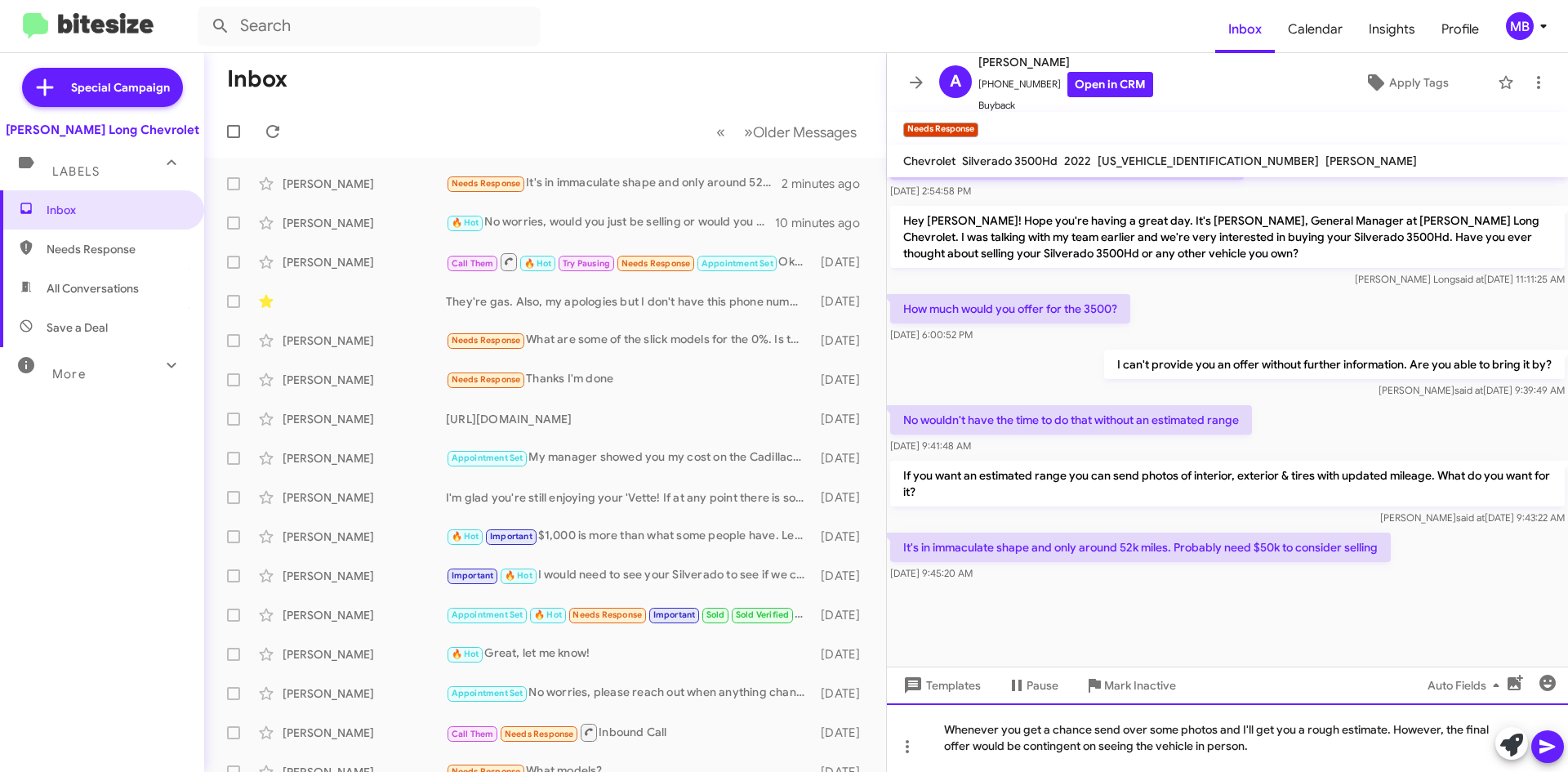
click at [1091, 732] on div "Whenever you get a chance send over some photos and I'll get you a rough estima…" at bounding box center [1227, 738] width 681 height 68
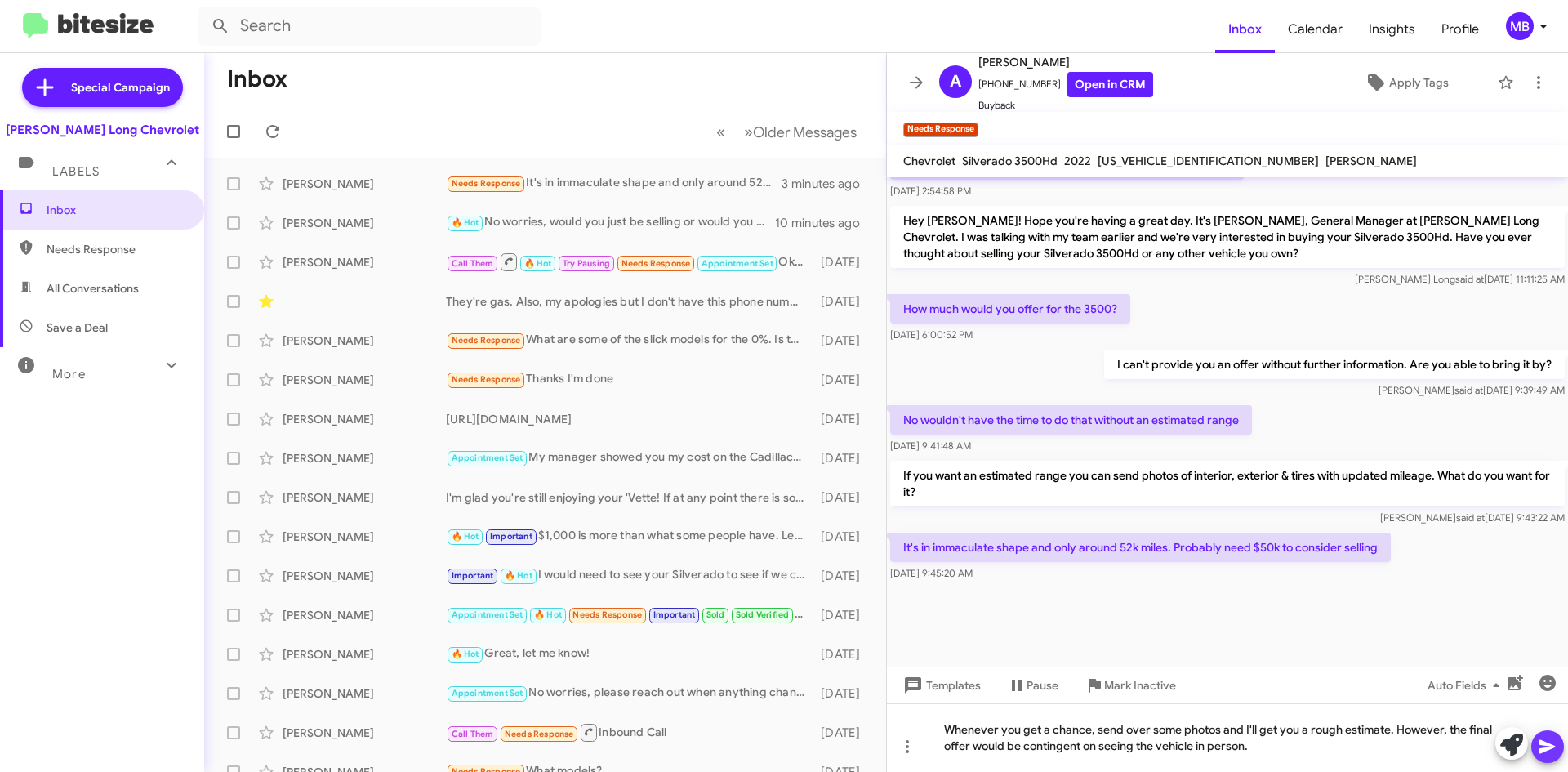
click at [1548, 744] on icon at bounding box center [1547, 747] width 15 height 14
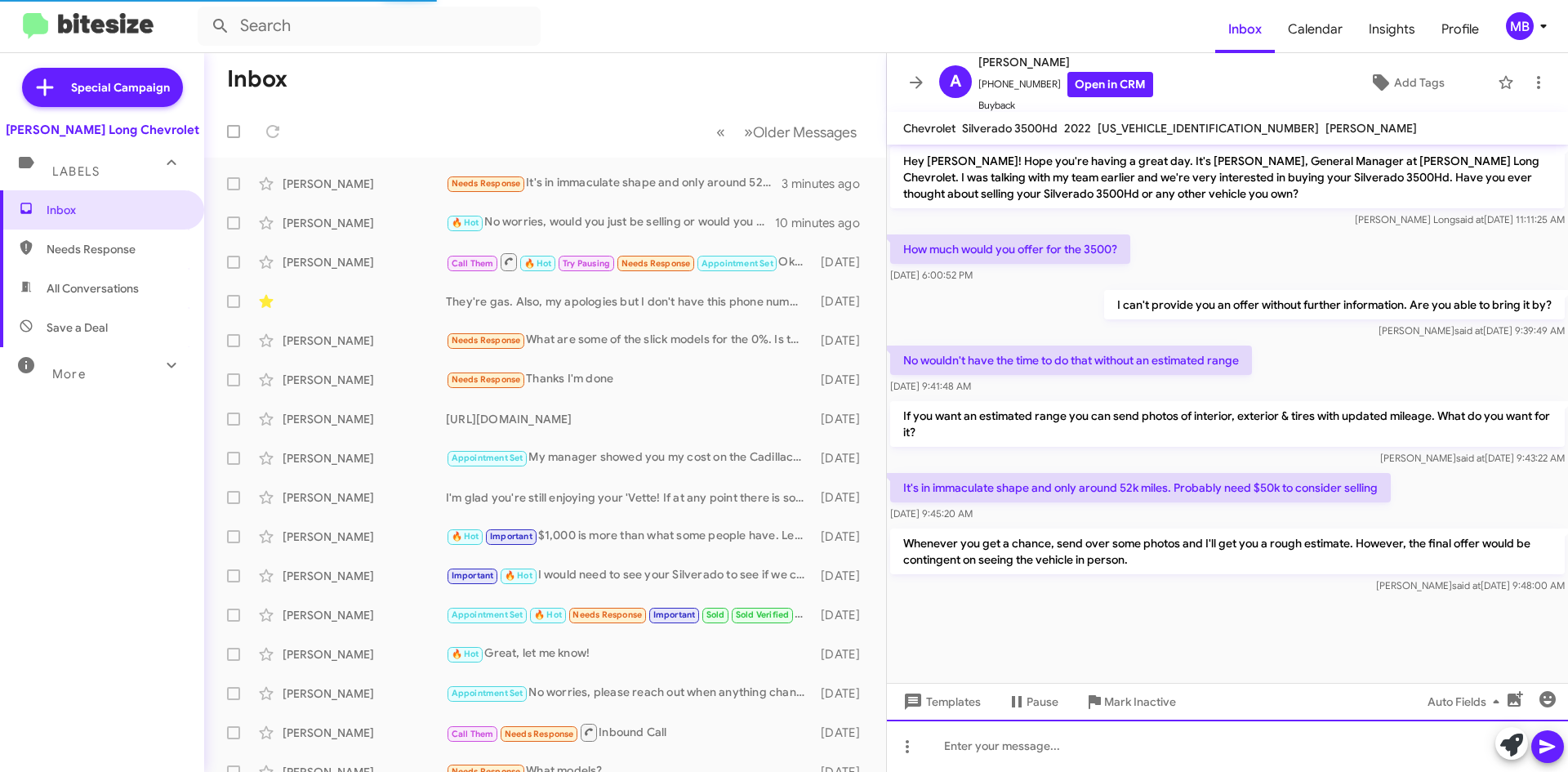
scroll to position [1498, 0]
